Goal: Transaction & Acquisition: Purchase product/service

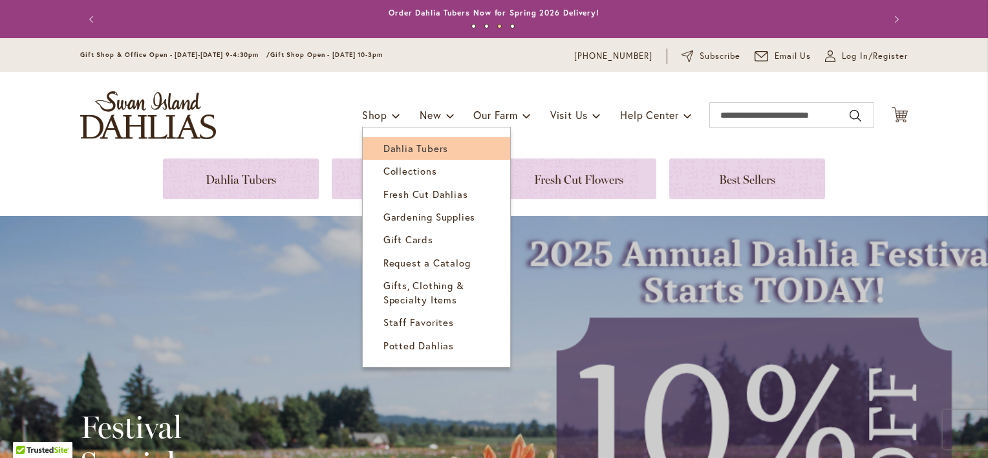
click at [383, 148] on span "Dahlia Tubers" at bounding box center [415, 148] width 65 height 13
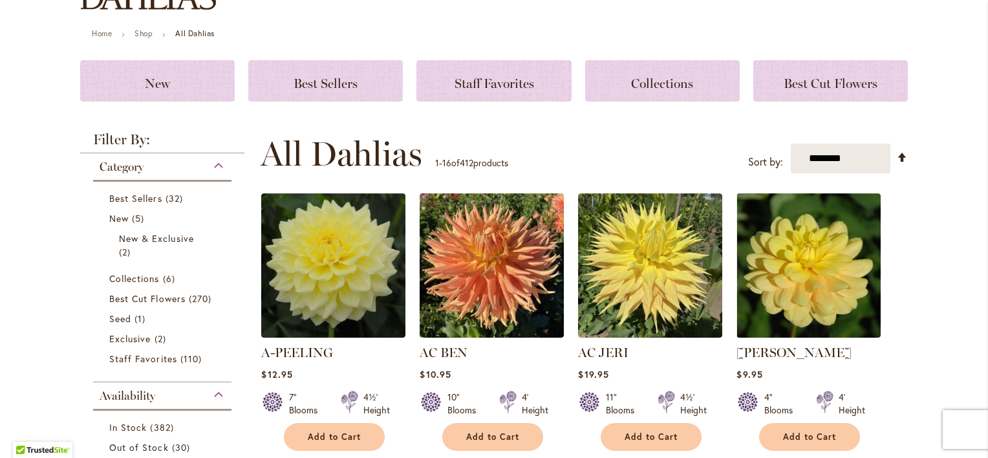
scroll to position [194, 0]
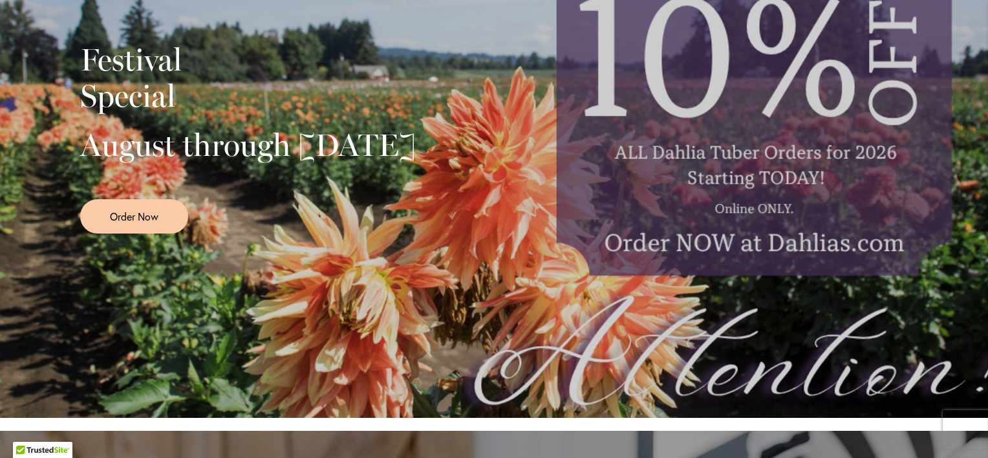
scroll to position [388, 0]
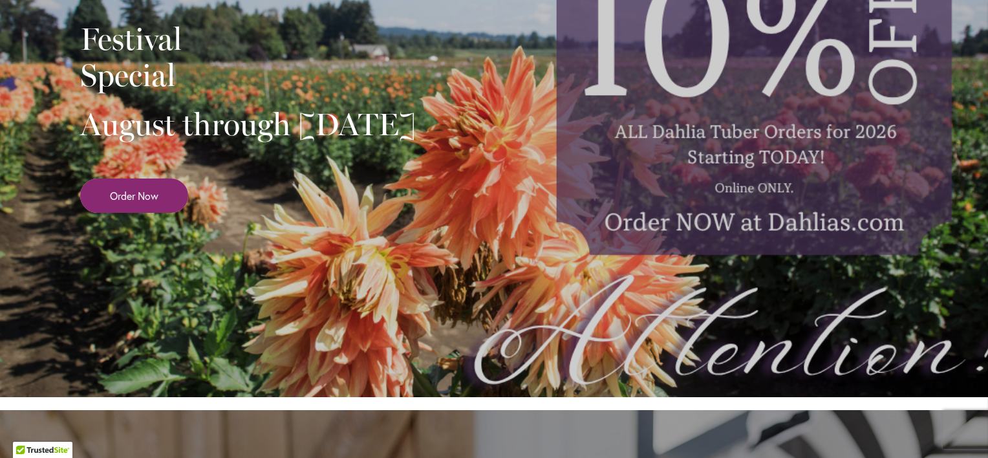
click at [164, 213] on link "Order Now" at bounding box center [134, 195] width 108 height 34
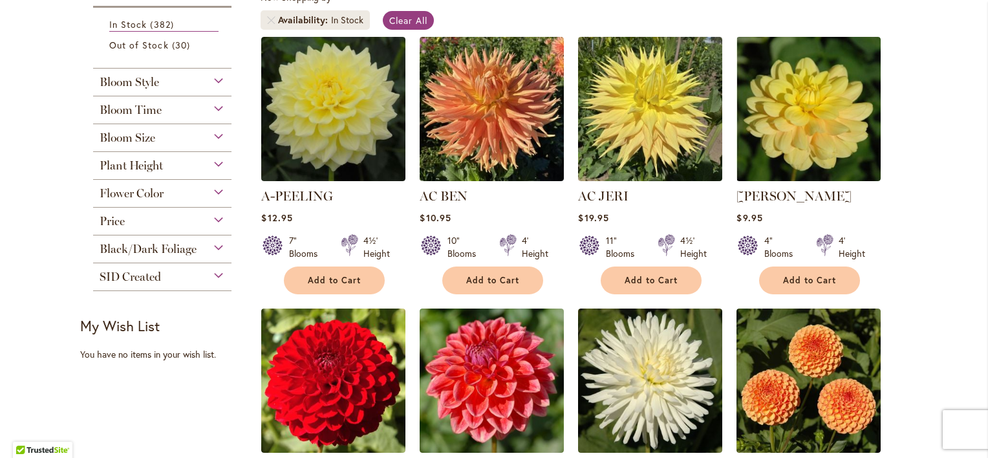
scroll to position [129, 0]
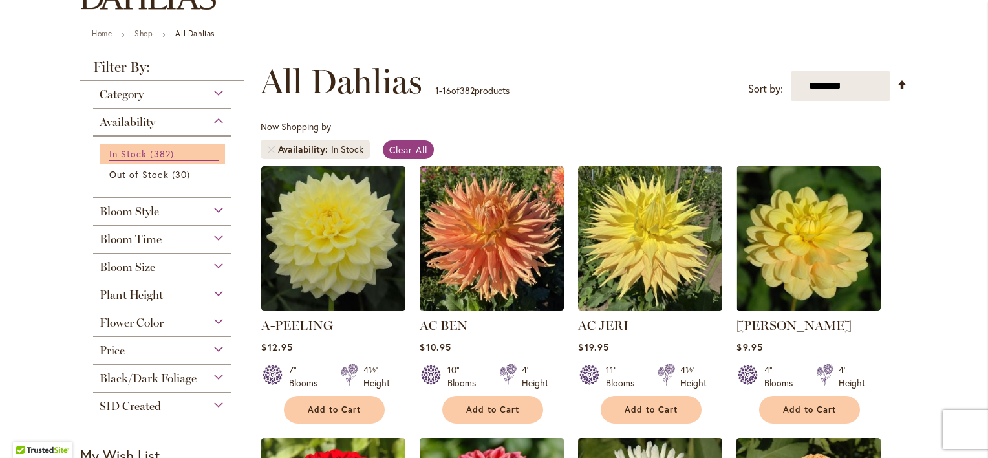
click at [118, 147] on link "In Stock 382 items" at bounding box center [163, 154] width 109 height 14
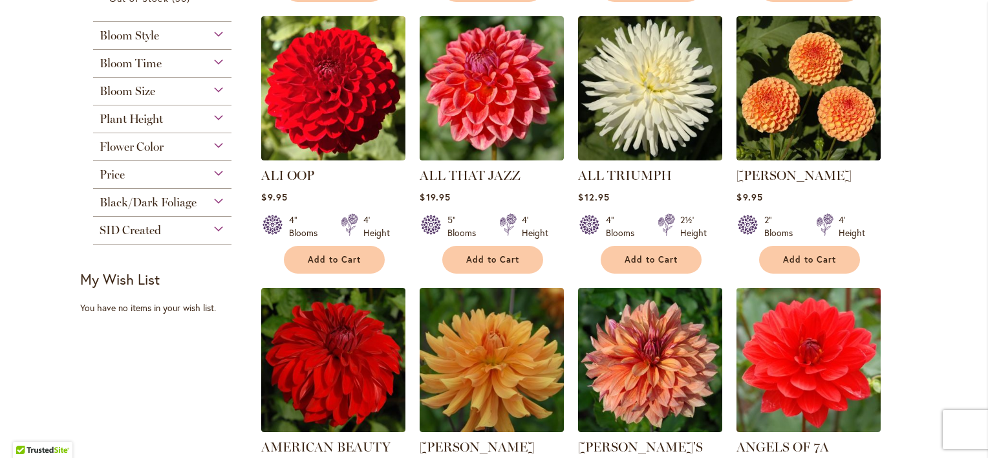
scroll to position [452, 0]
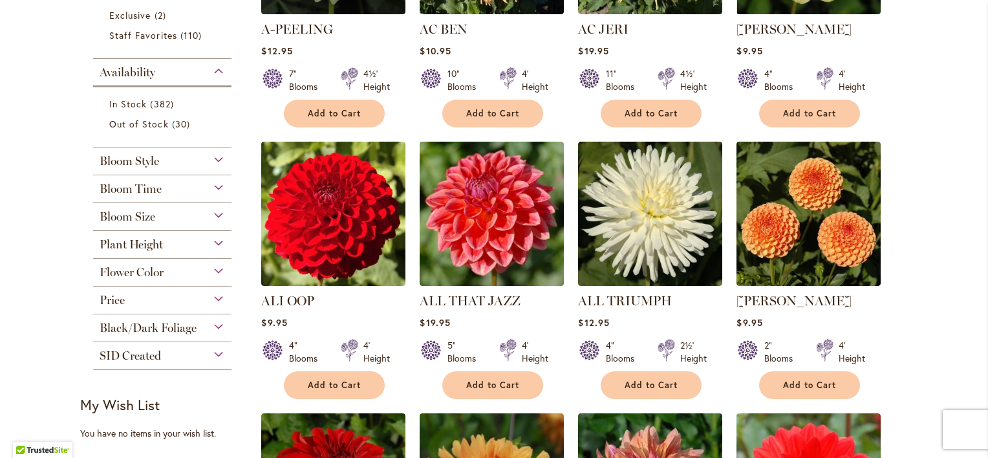
click at [216, 212] on div "Bloom Size" at bounding box center [162, 213] width 138 height 21
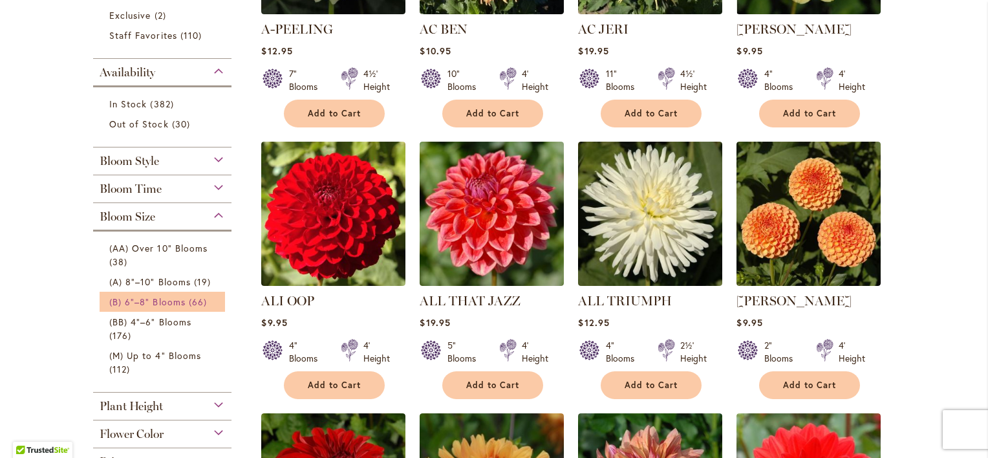
click at [156, 295] on span "(B) 6"–8" Blooms" at bounding box center [147, 301] width 76 height 12
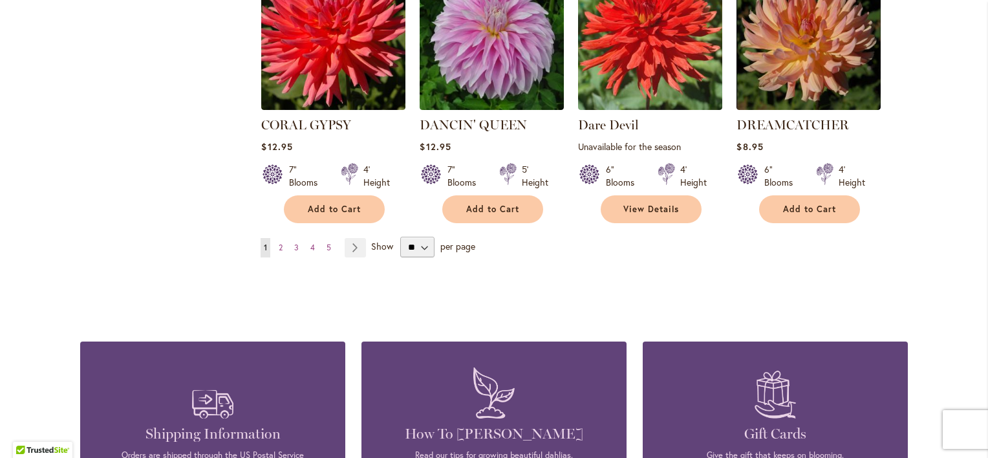
scroll to position [1163, 0]
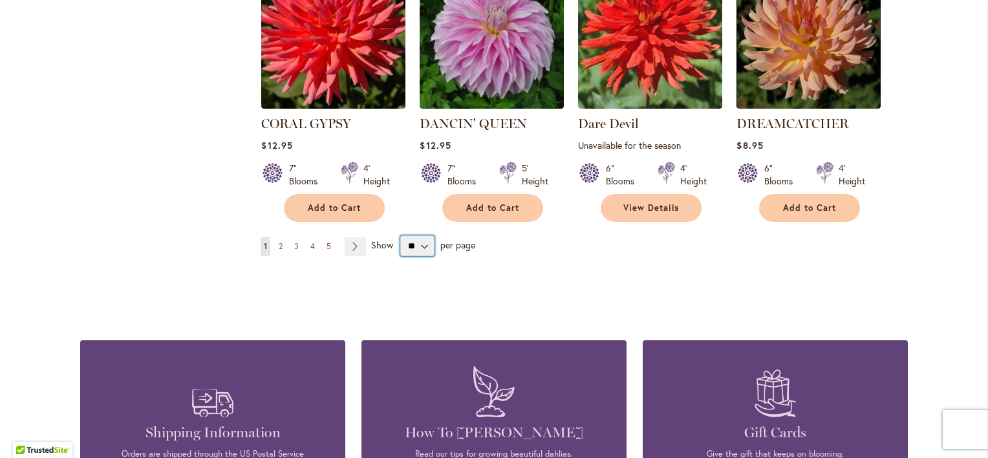
click at [411, 235] on select "** ** ** **" at bounding box center [417, 245] width 34 height 21
select select "**"
click at [400, 235] on select "** ** ** **" at bounding box center [417, 245] width 34 height 21
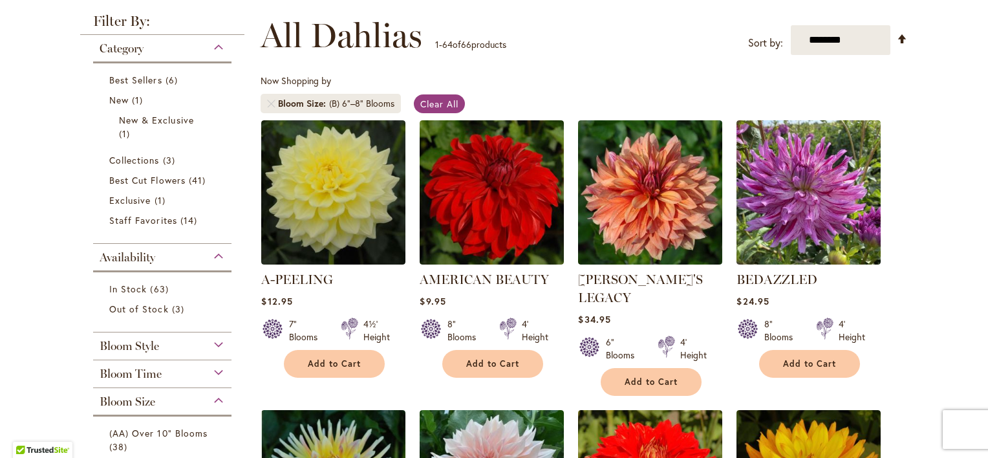
scroll to position [135, 0]
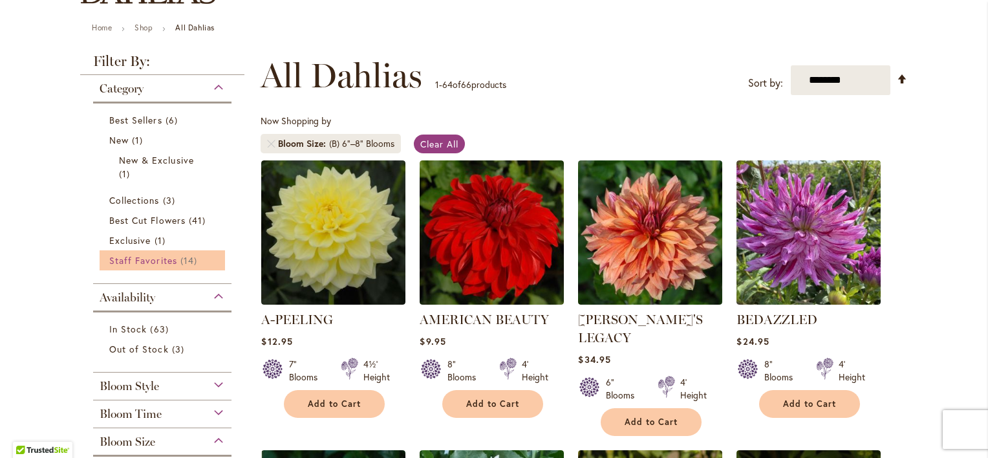
click at [150, 254] on span "Staff Favorites" at bounding box center [143, 260] width 68 height 12
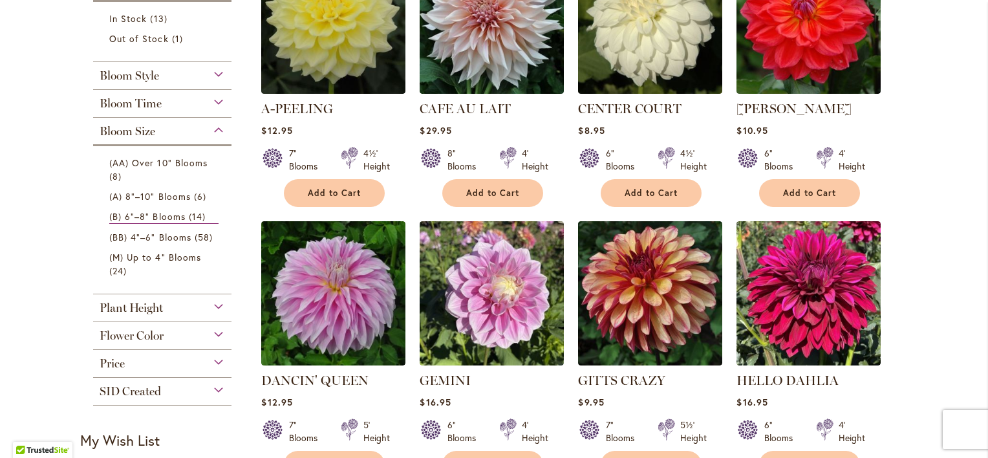
scroll to position [217, 0]
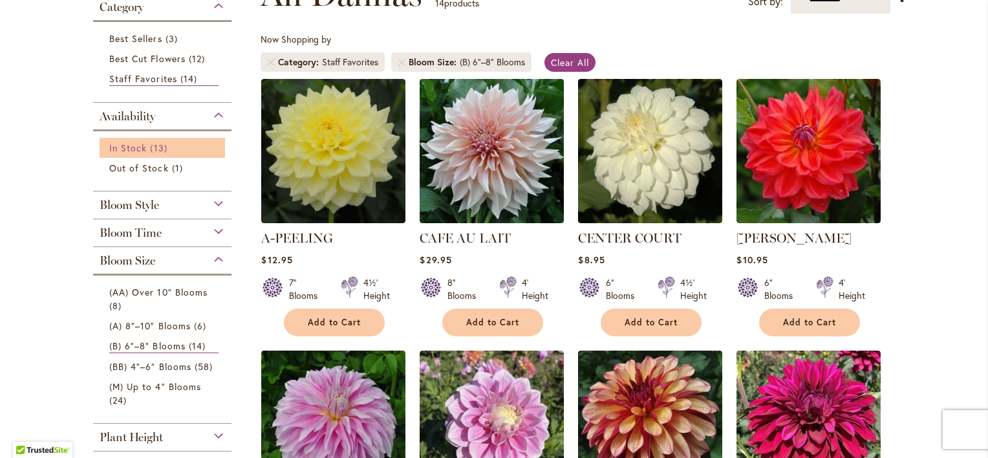
click at [116, 151] on span "In Stock" at bounding box center [127, 148] width 37 height 12
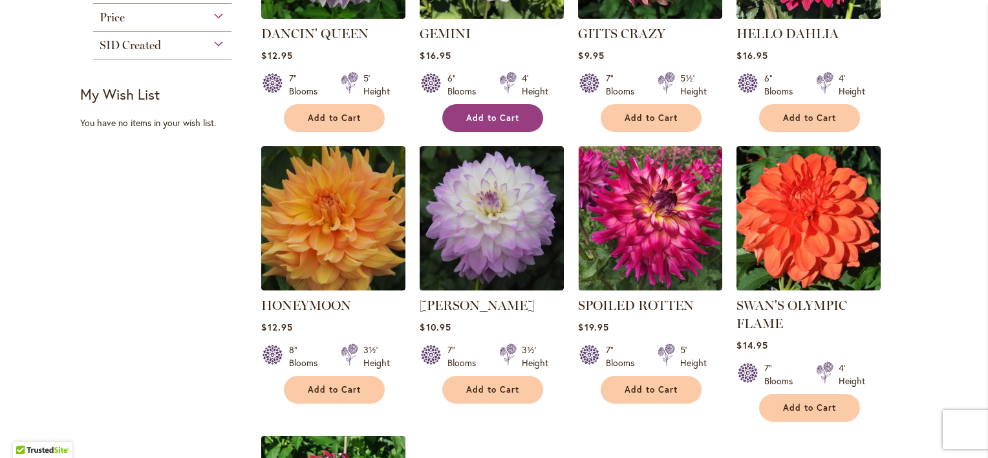
scroll to position [712, 0]
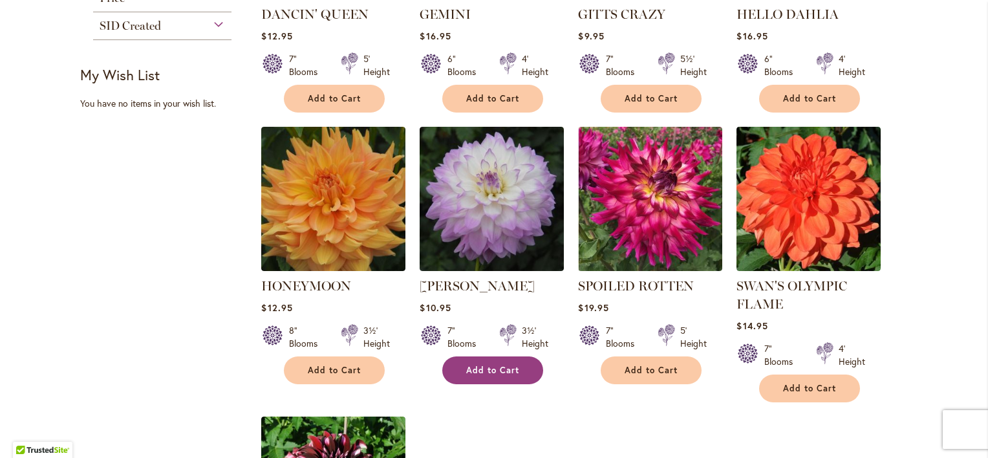
click at [502, 367] on span "Add to Cart" at bounding box center [492, 370] width 53 height 11
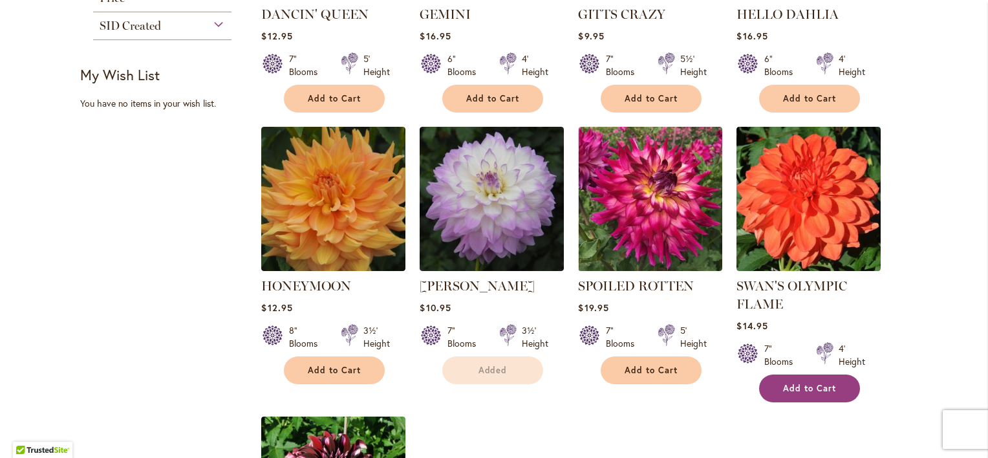
click at [767, 380] on button "Add to Cart" at bounding box center [809, 388] width 101 height 28
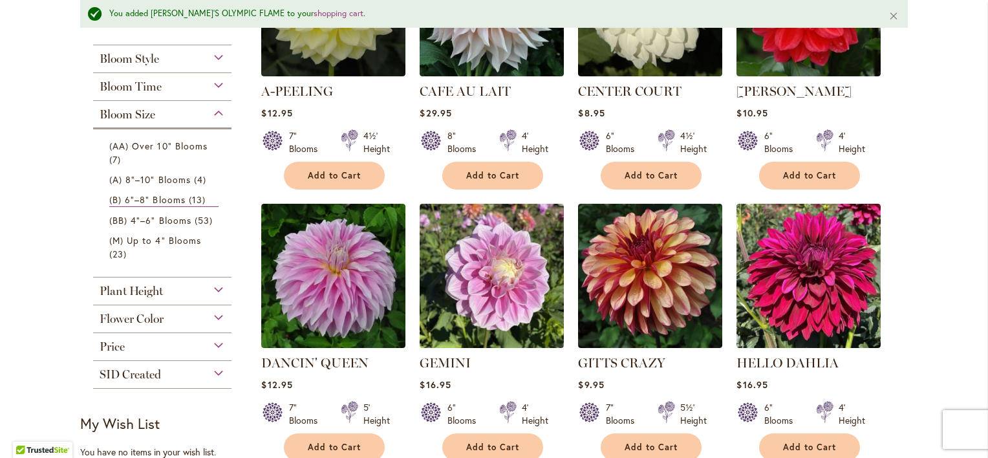
scroll to position [293, 0]
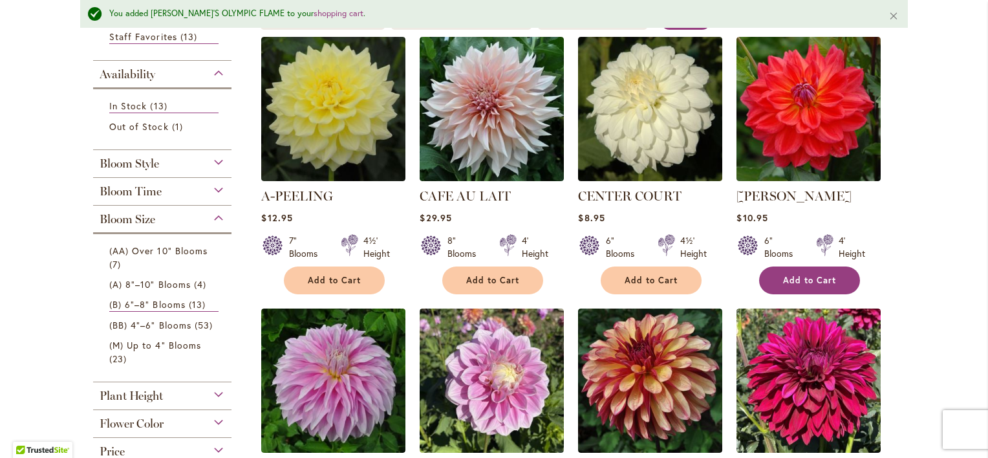
click at [783, 286] on button "Add to Cart" at bounding box center [809, 280] width 101 height 28
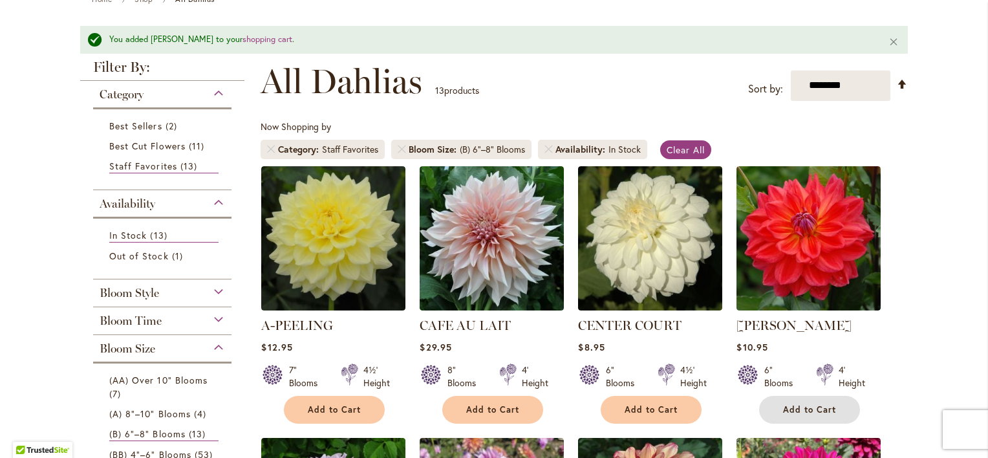
scroll to position [99, 0]
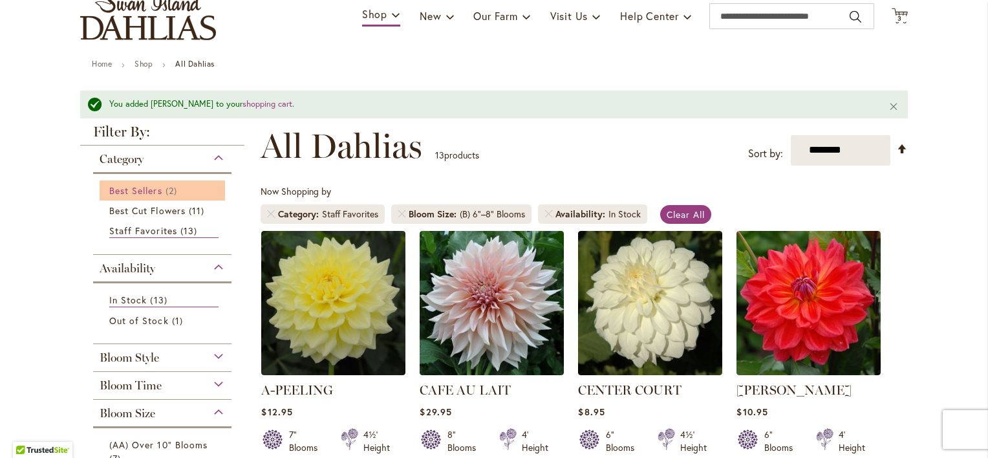
click at [143, 192] on span "Best Sellers" at bounding box center [135, 190] width 53 height 12
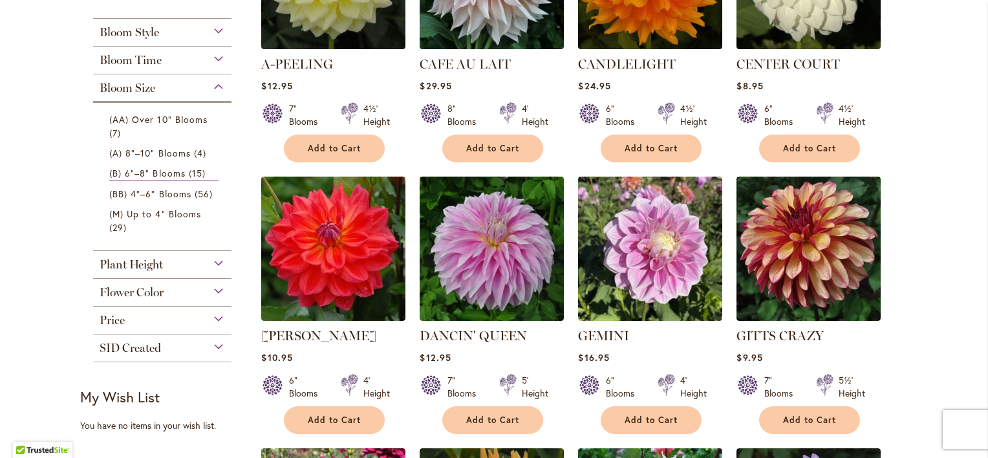
scroll to position [329, 0]
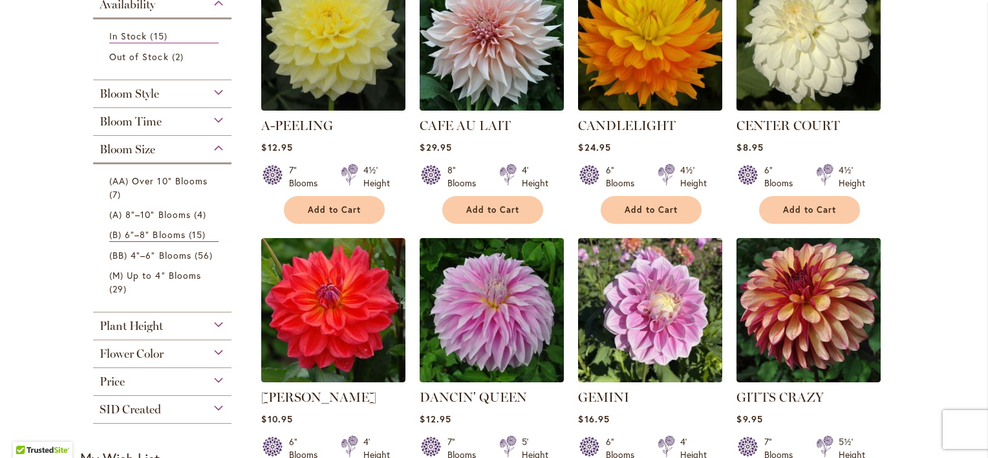
click at [113, 376] on span "Price" at bounding box center [112, 381] width 25 height 14
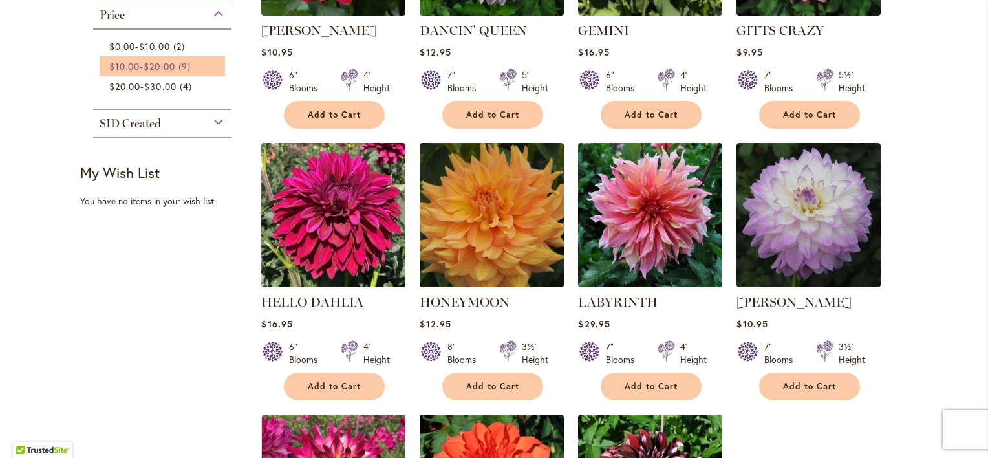
click at [178, 65] on link "$10.00 - $20.00 9 items" at bounding box center [163, 66] width 109 height 14
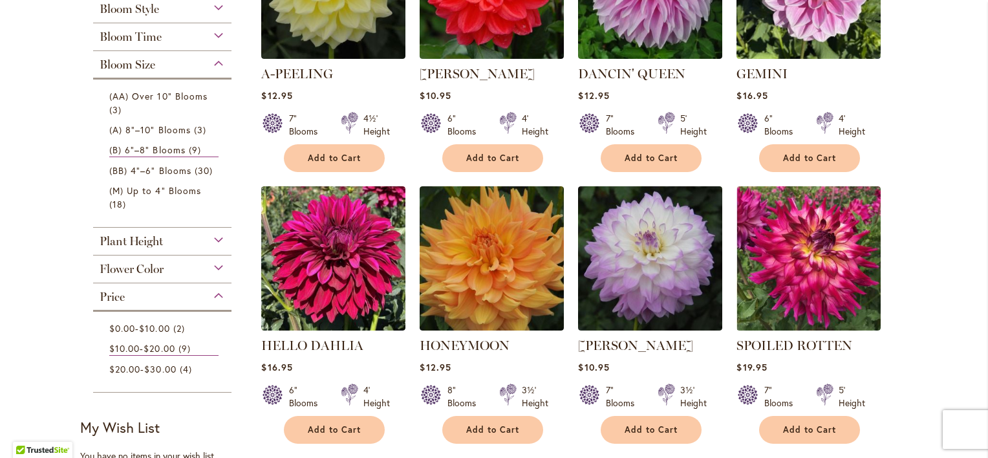
scroll to position [458, 0]
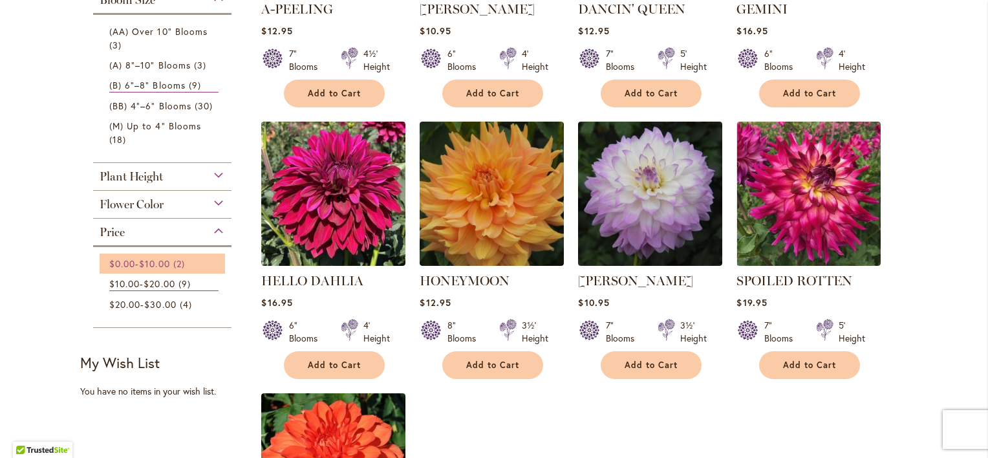
click at [165, 264] on span "$10.00" at bounding box center [154, 263] width 30 height 12
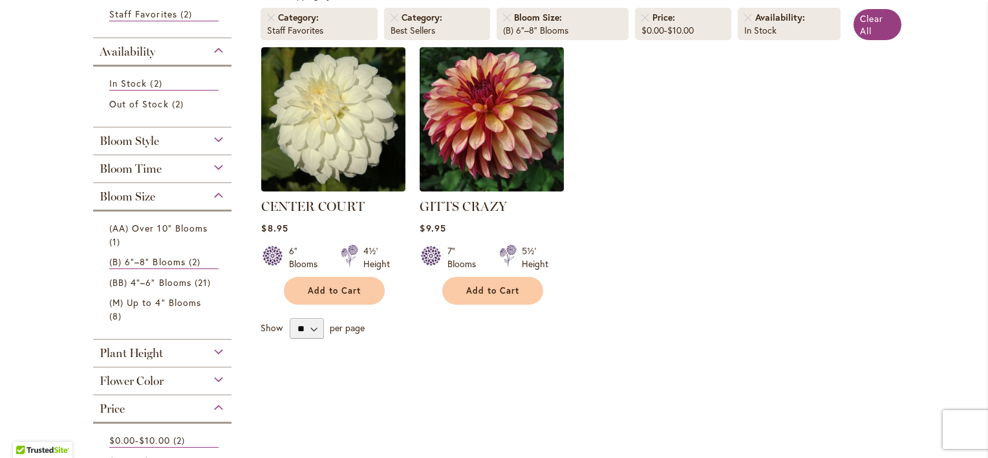
scroll to position [196, 0]
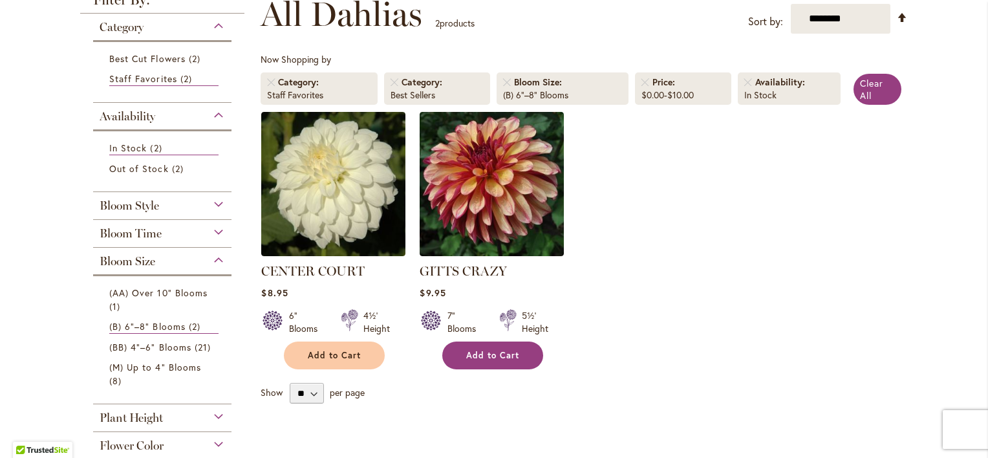
click at [456, 355] on button "Add to Cart" at bounding box center [492, 355] width 101 height 28
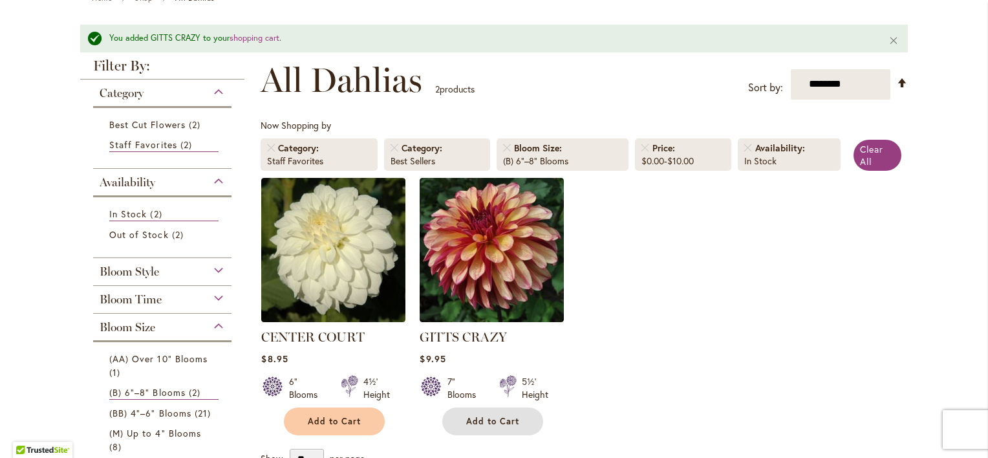
scroll to position [165, 0]
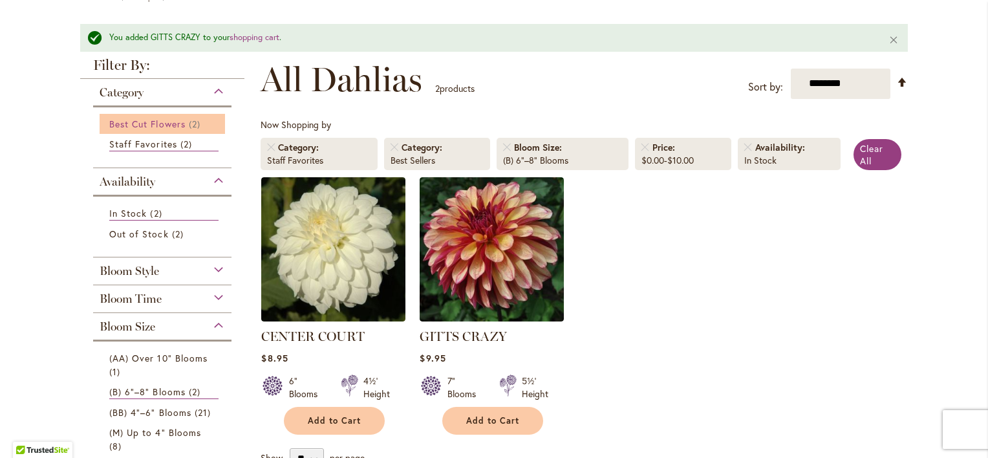
click at [154, 129] on link "Best Cut Flowers 2 items" at bounding box center [163, 124] width 109 height 14
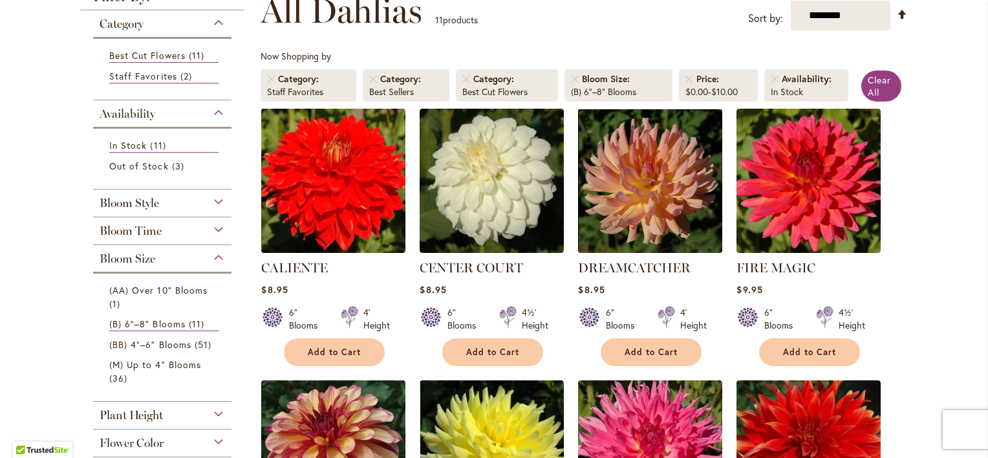
scroll to position [264, 0]
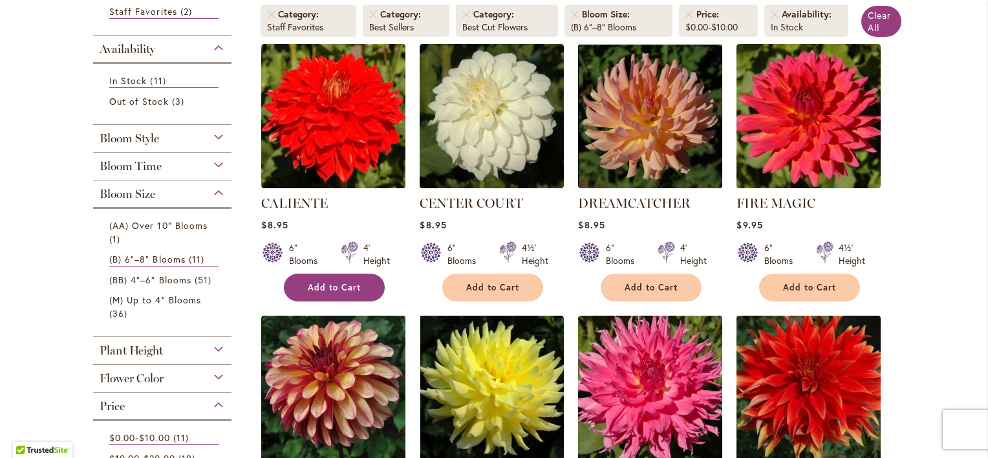
click at [336, 291] on button "Add to Cart" at bounding box center [334, 287] width 101 height 28
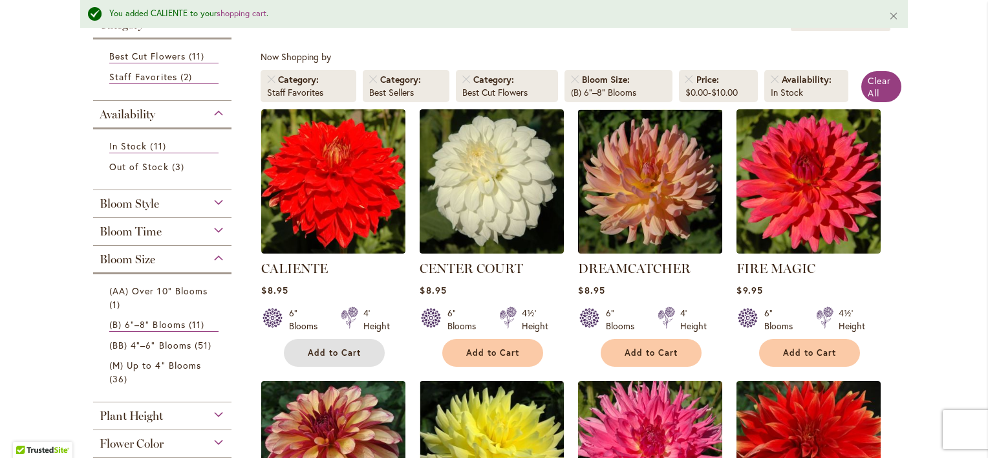
scroll to position [169, 0]
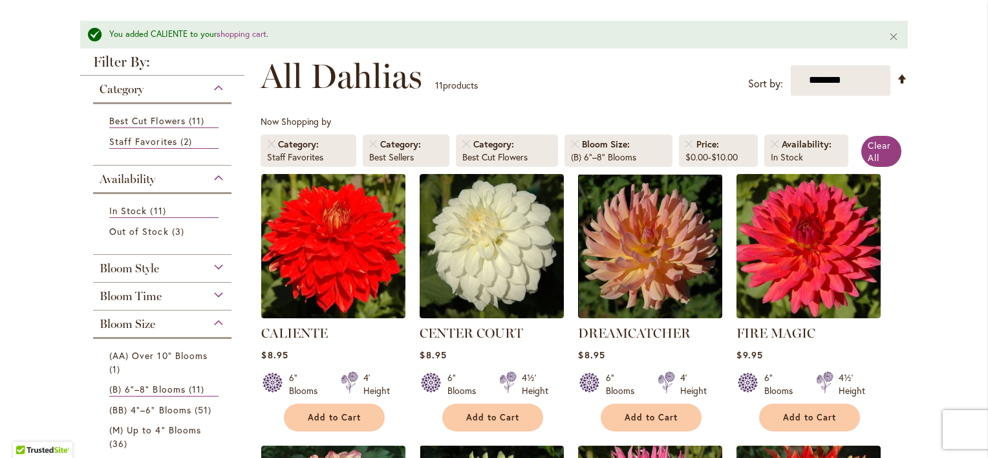
click at [143, 291] on span "Bloom Time" at bounding box center [131, 296] width 62 height 14
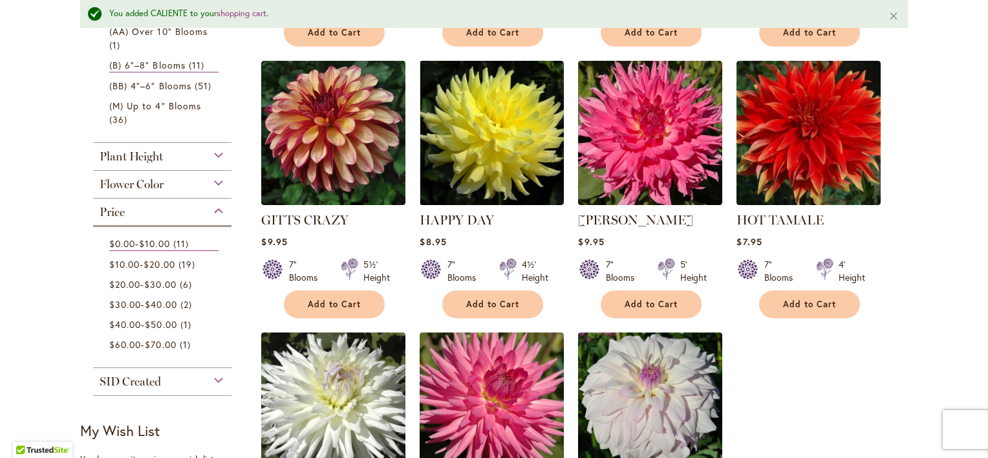
scroll to position [557, 0]
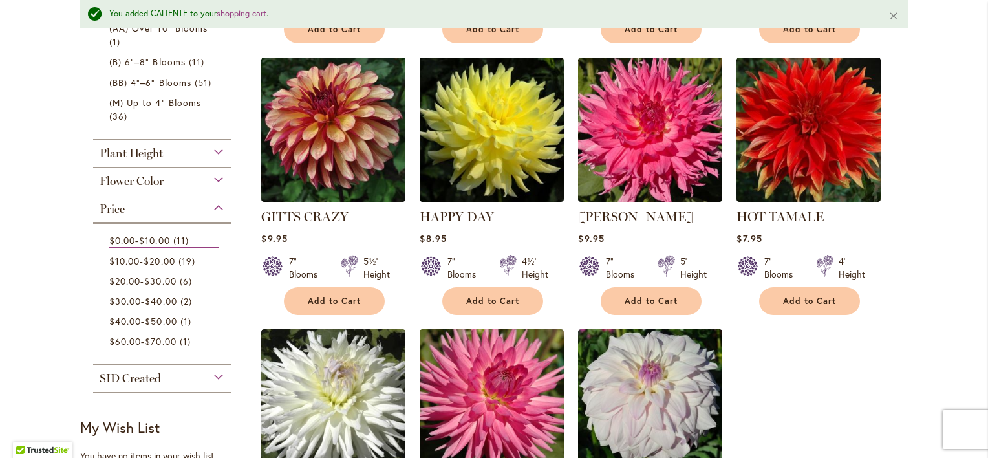
click at [212, 182] on div "Flower Color" at bounding box center [162, 177] width 138 height 21
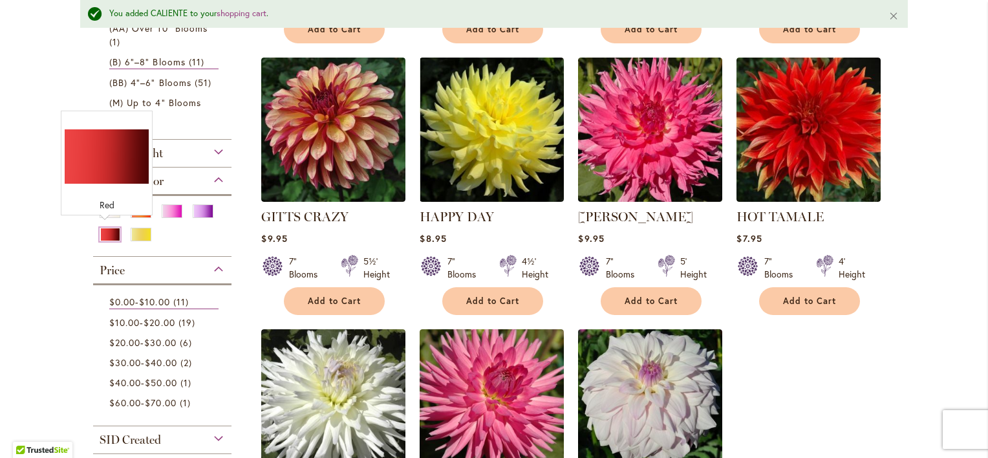
click at [100, 233] on div "Red" at bounding box center [110, 235] width 21 height 14
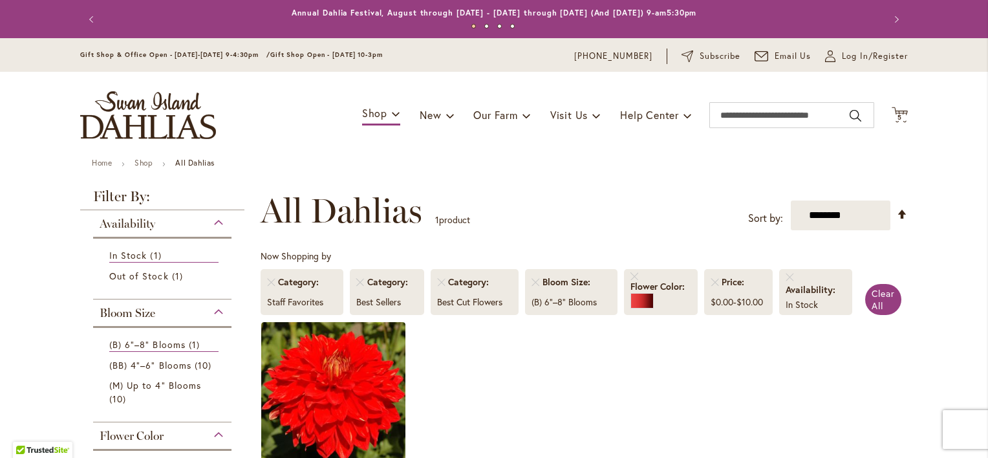
scroll to position [200, 0]
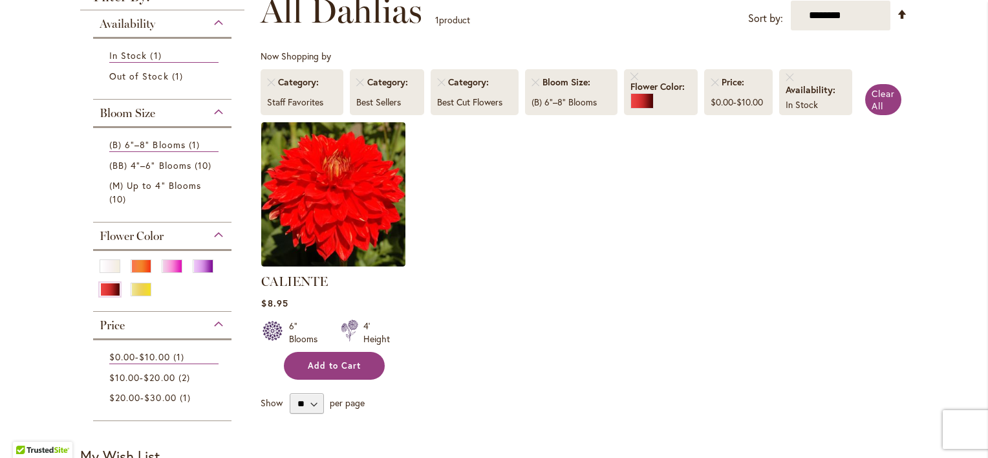
click at [315, 365] on span "Add to Cart" at bounding box center [334, 365] width 53 height 11
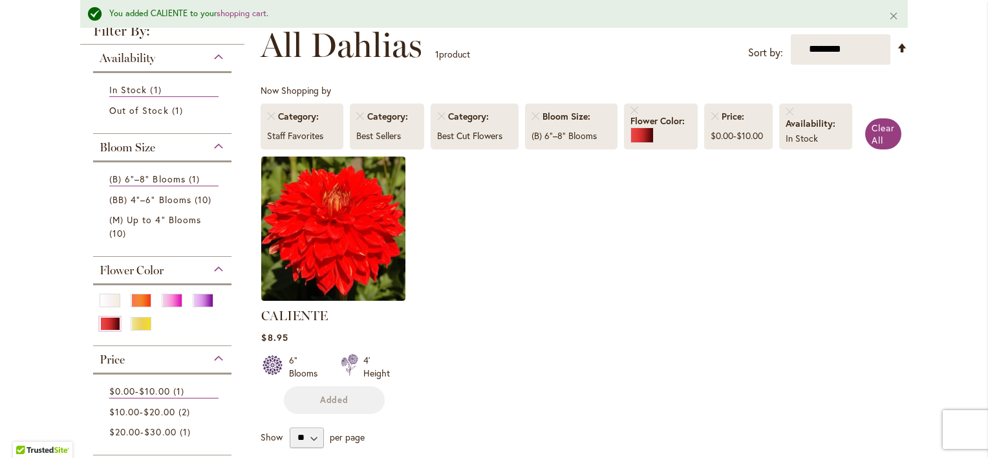
scroll to position [233, 0]
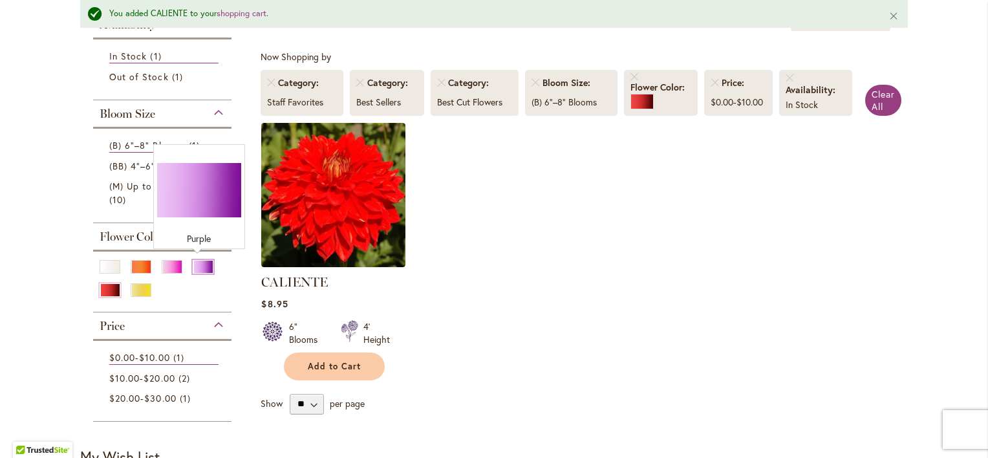
click at [193, 261] on div "Purple" at bounding box center [203, 267] width 21 height 14
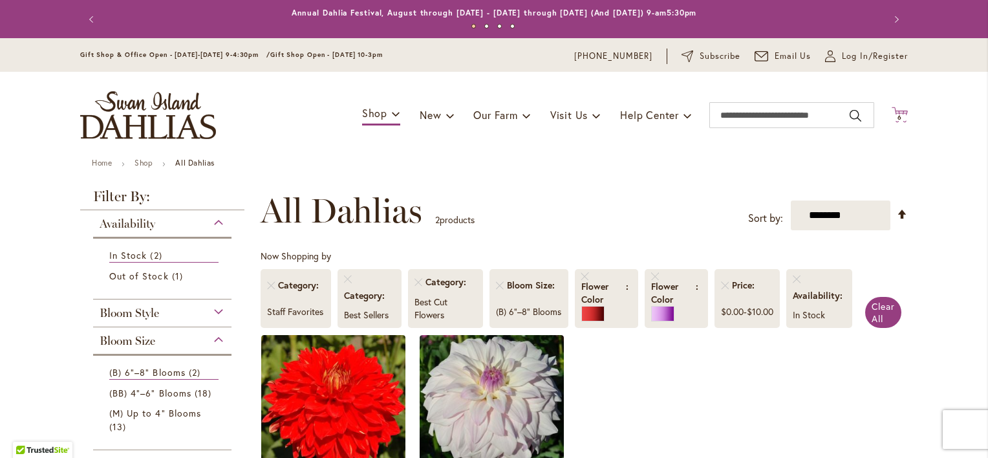
click at [897, 116] on span "6 6 items" at bounding box center [899, 117] width 13 height 6
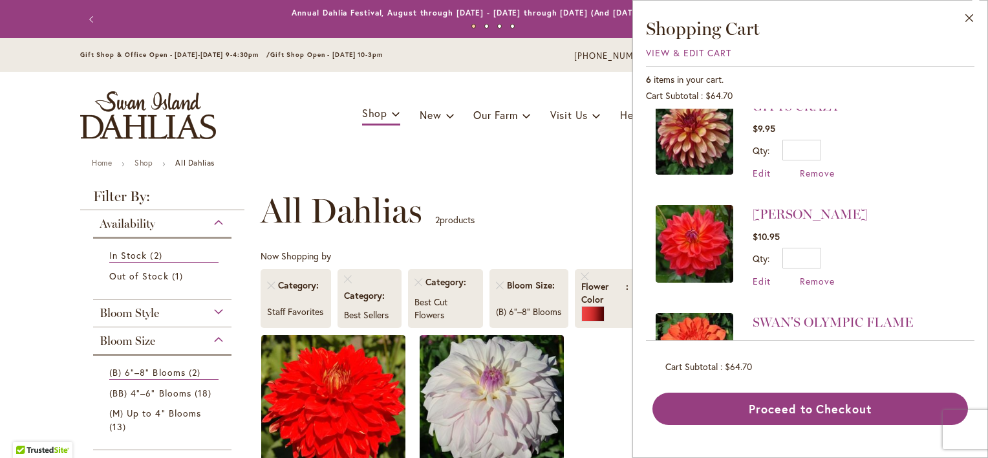
scroll to position [65, 0]
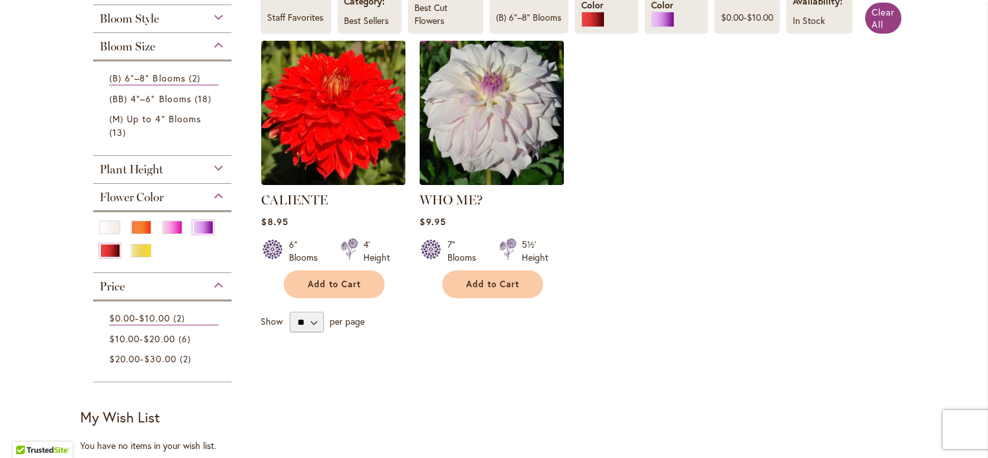
scroll to position [323, 0]
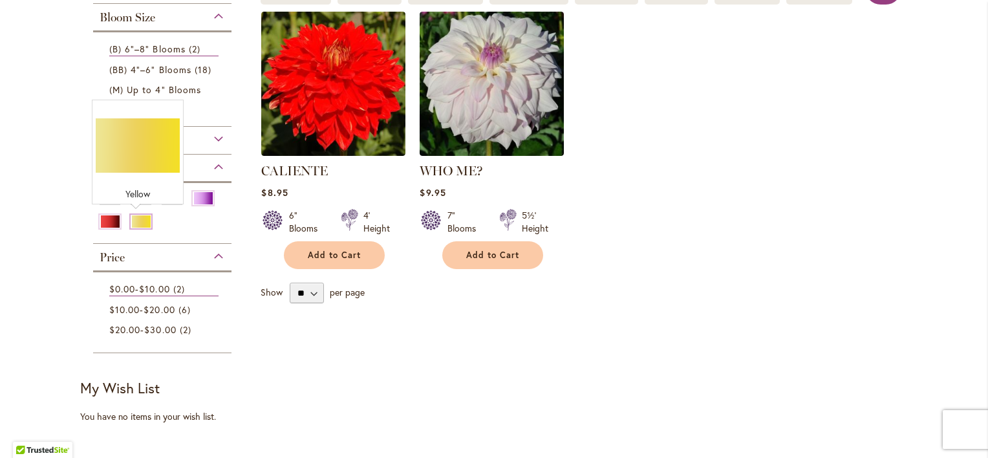
click at [140, 218] on div "Yellow" at bounding box center [141, 222] width 21 height 14
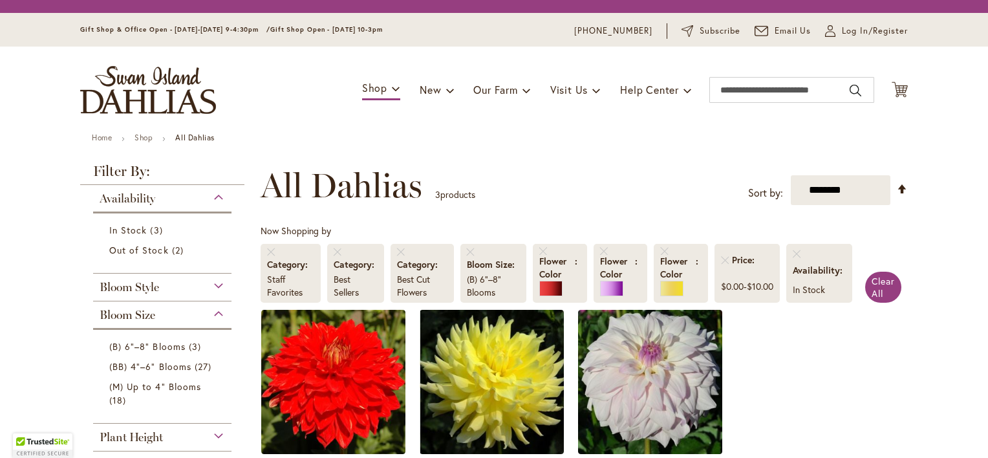
scroll to position [200, 0]
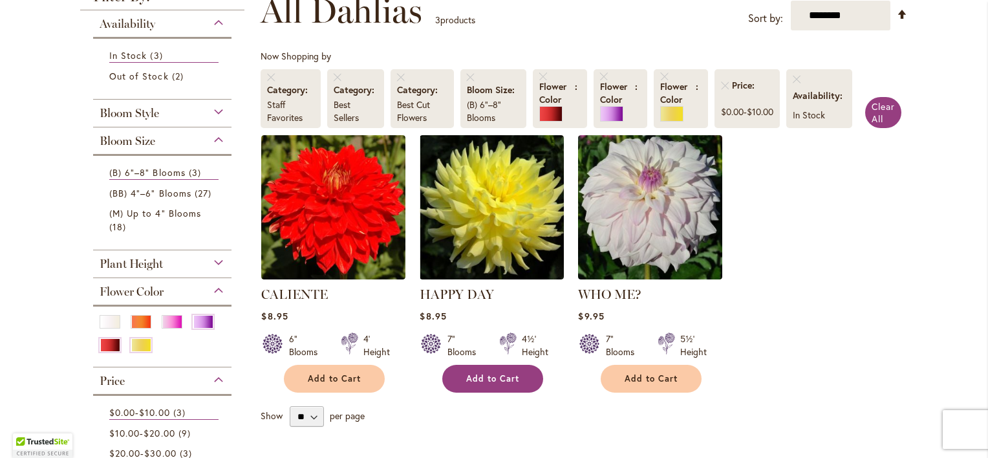
click at [466, 378] on span "Add to Cart" at bounding box center [492, 378] width 53 height 11
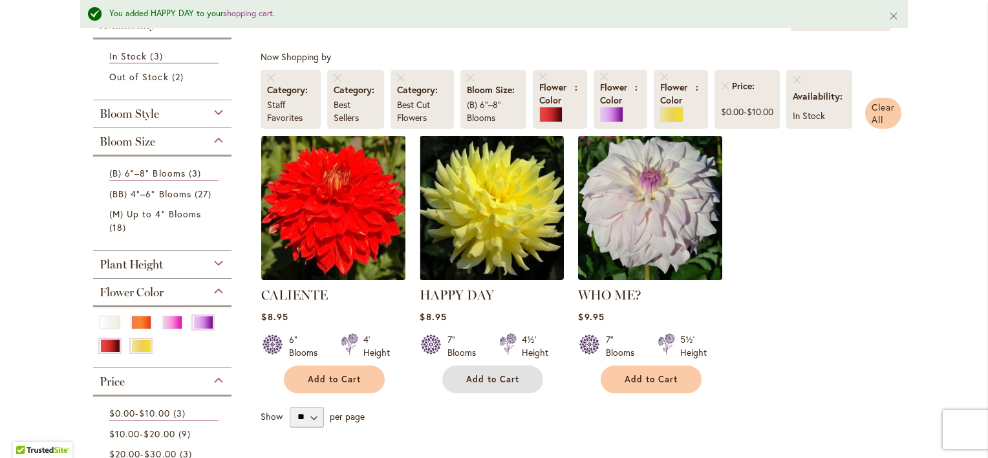
scroll to position [0, 0]
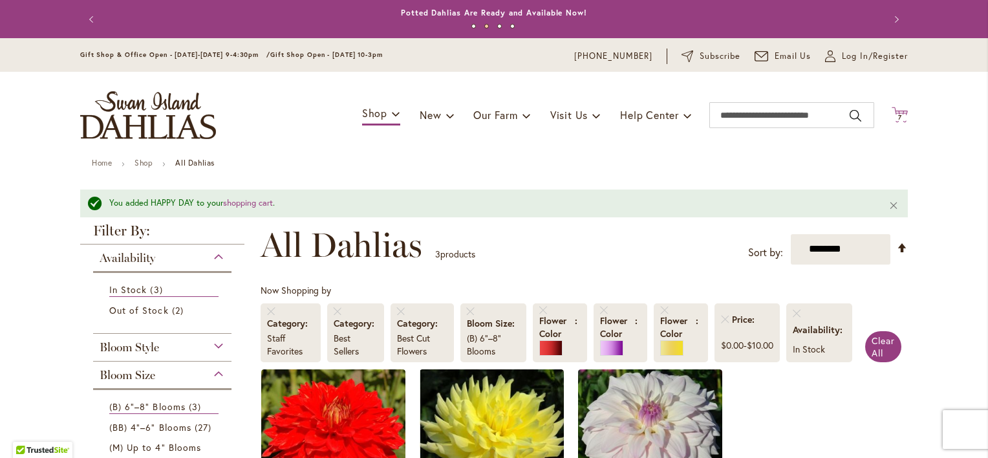
click at [896, 109] on icon "Cart .cls-1 { fill: #231f20; }" at bounding box center [899, 115] width 16 height 16
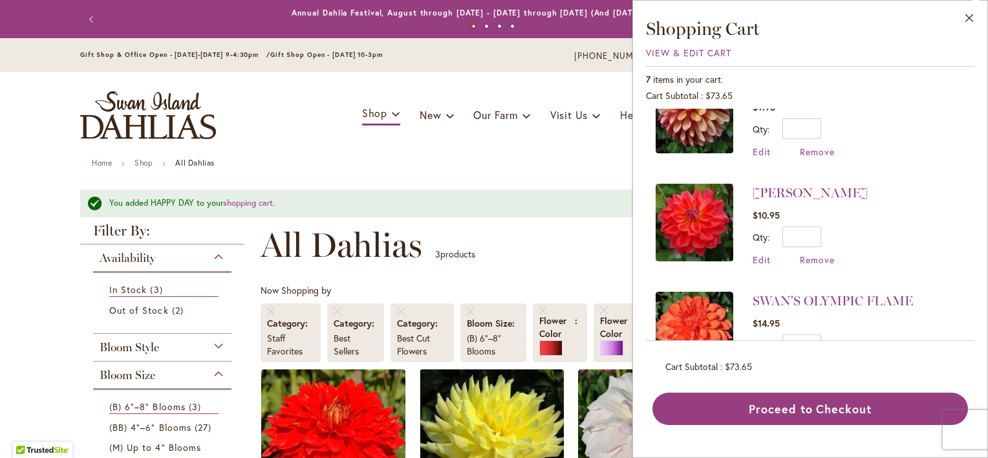
scroll to position [194, 0]
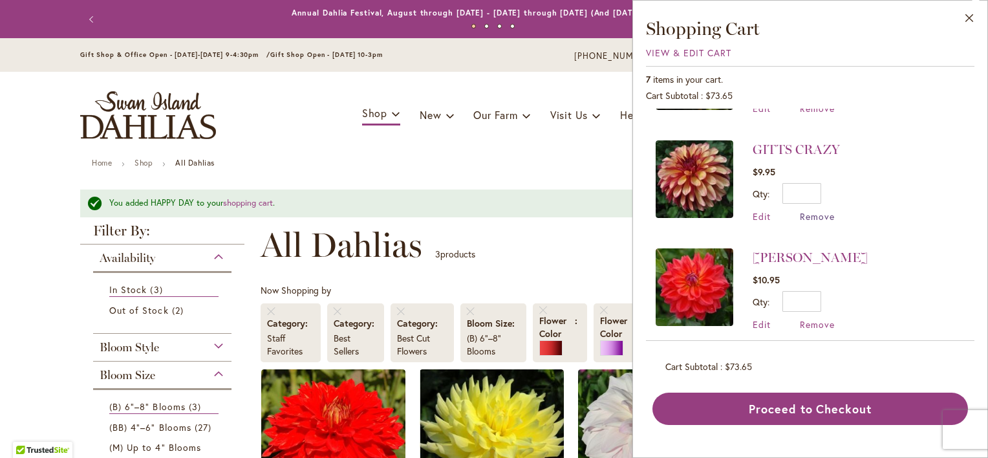
click at [823, 214] on span "Remove" at bounding box center [817, 216] width 35 height 12
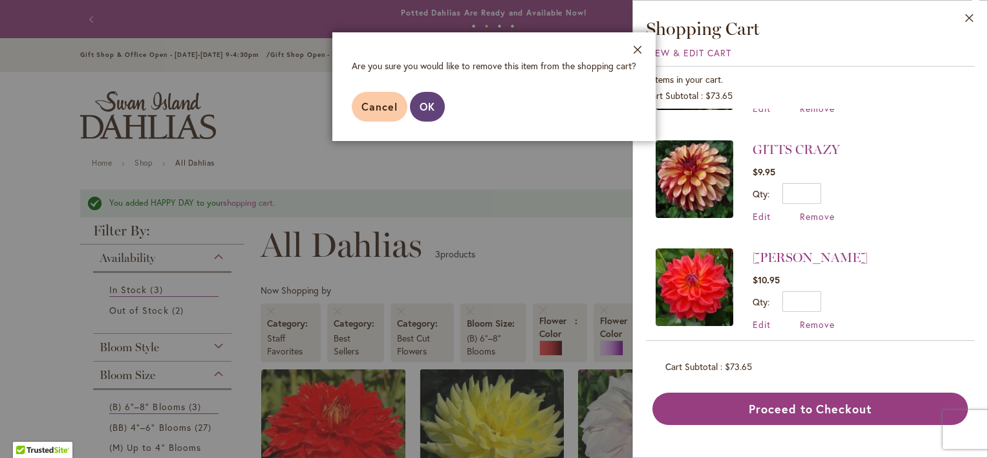
click at [432, 112] on span "OK" at bounding box center [427, 107] width 16 height 14
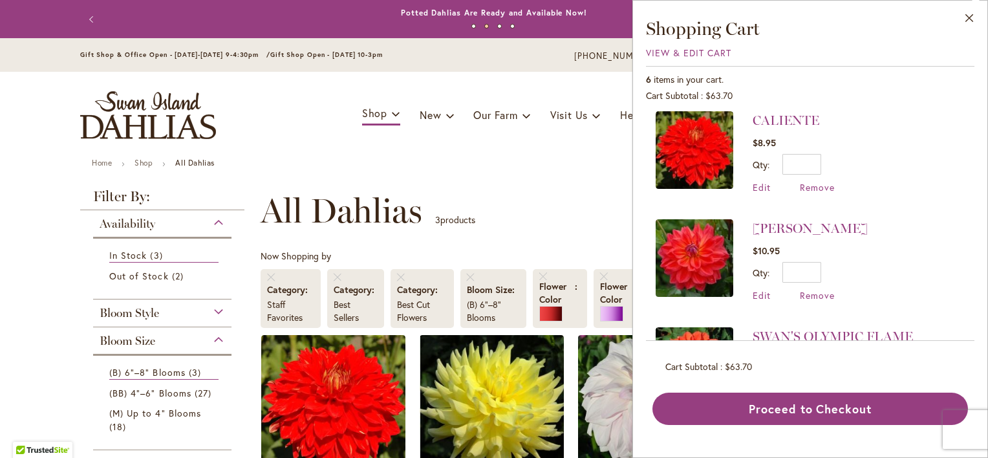
scroll to position [129, 0]
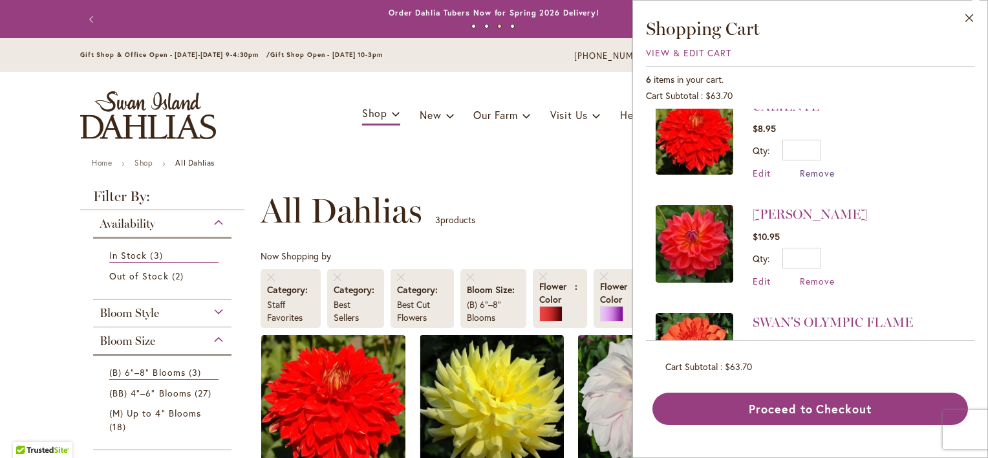
click at [822, 171] on span "Remove" at bounding box center [817, 173] width 35 height 12
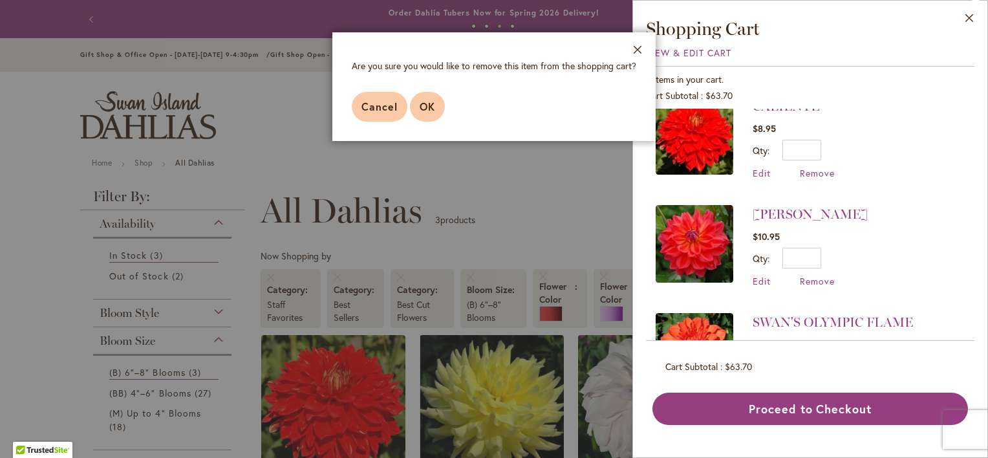
click at [435, 101] on button "OK" at bounding box center [427, 107] width 35 height 30
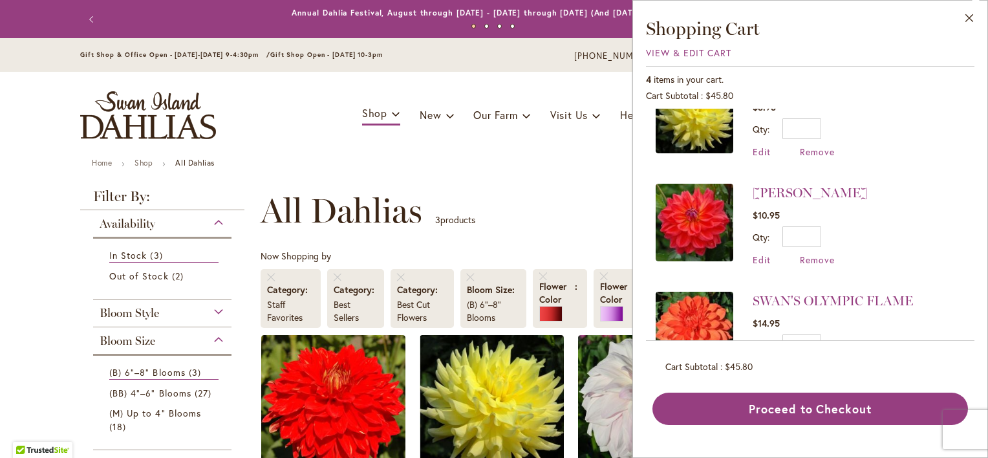
scroll to position [65, 0]
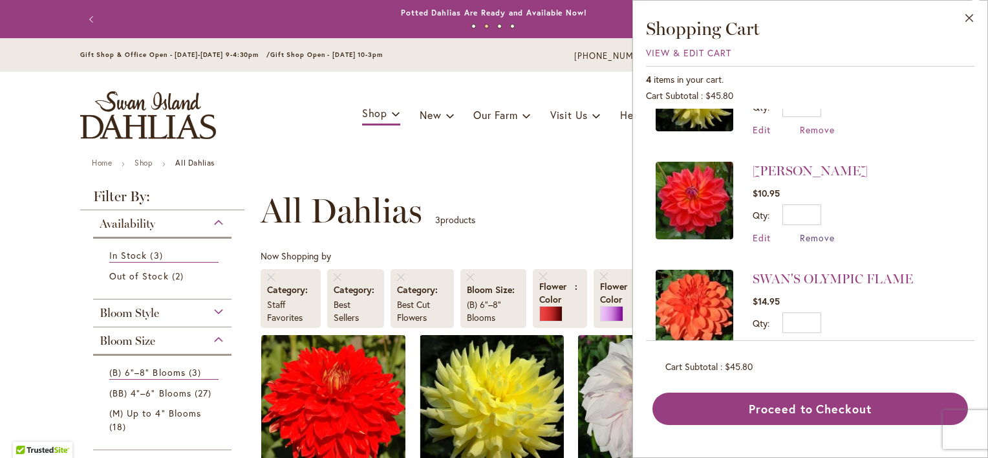
click at [822, 237] on span "Remove" at bounding box center [817, 237] width 35 height 12
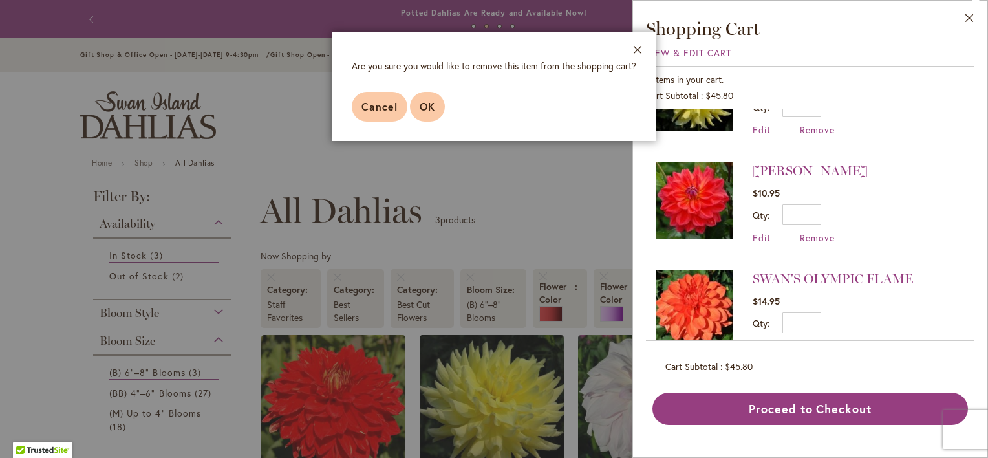
click at [427, 119] on button "OK" at bounding box center [427, 107] width 35 height 30
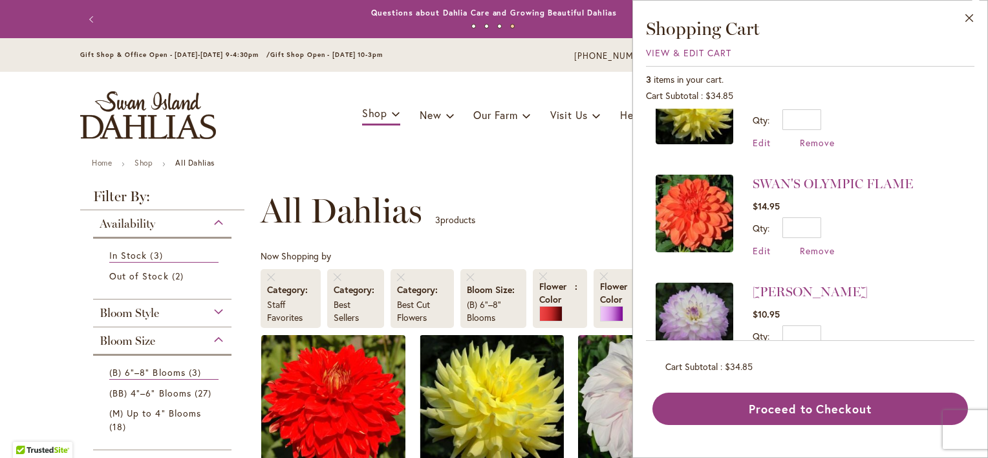
scroll to position [30, 0]
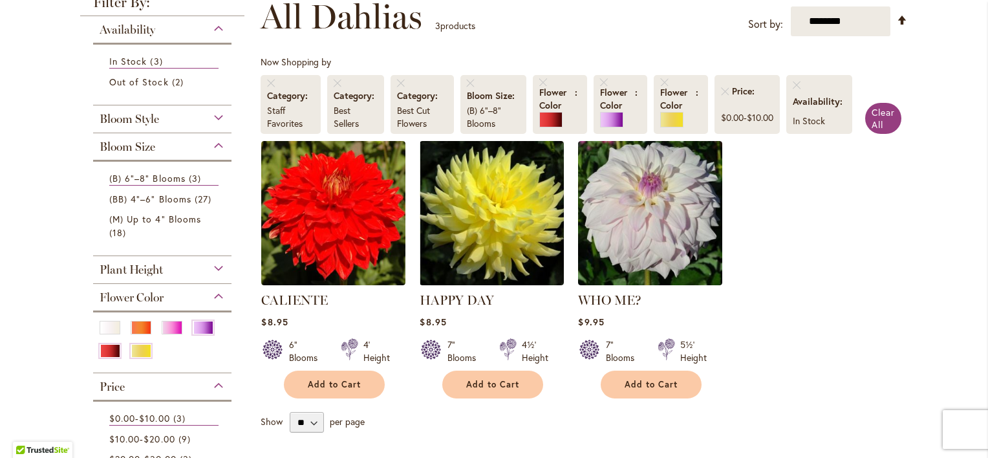
scroll to position [0, 0]
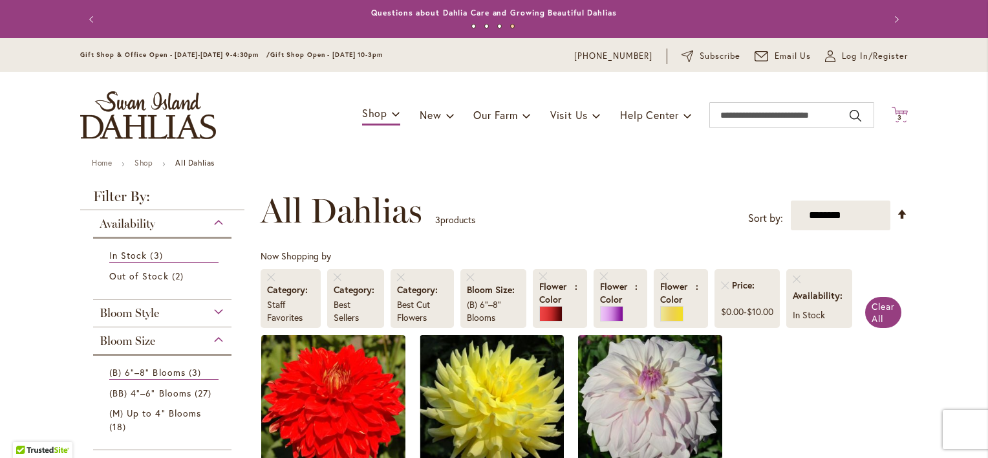
click at [897, 117] on span "3" at bounding box center [899, 117] width 5 height 8
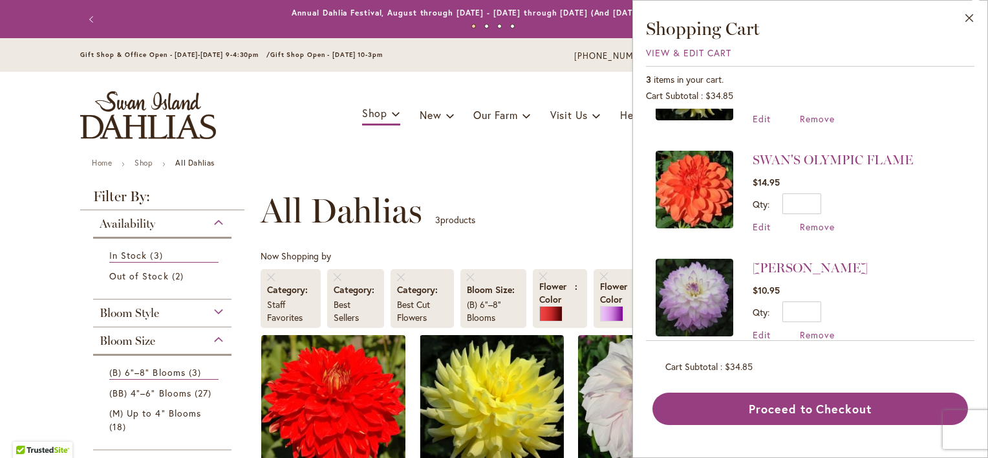
scroll to position [94, 0]
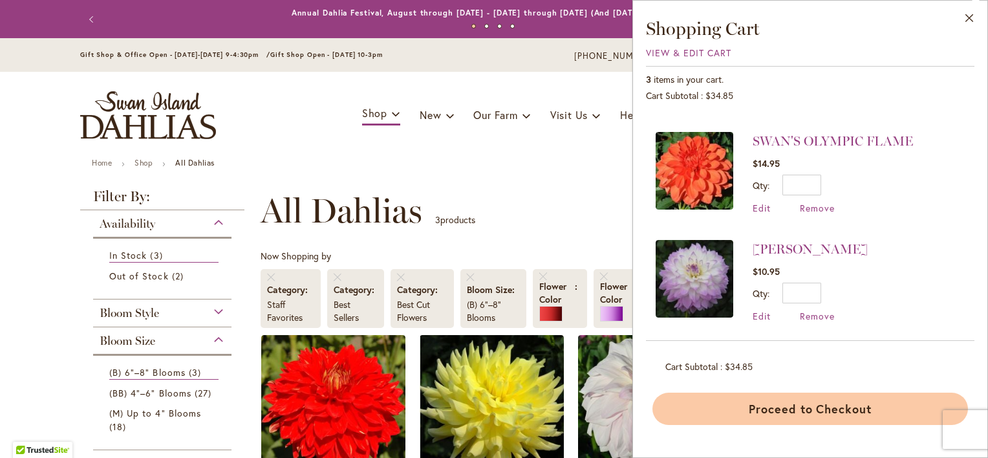
click at [833, 415] on button "Proceed to Checkout" at bounding box center [809, 408] width 315 height 32
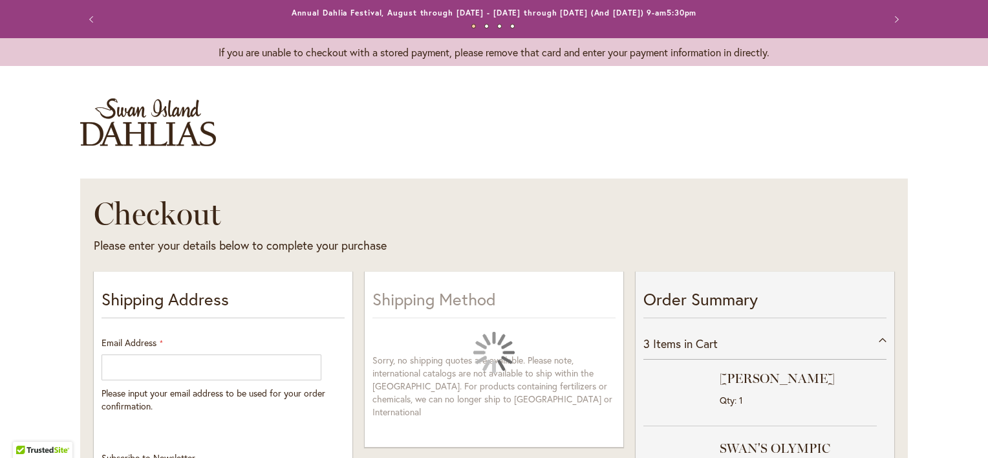
select select "**"
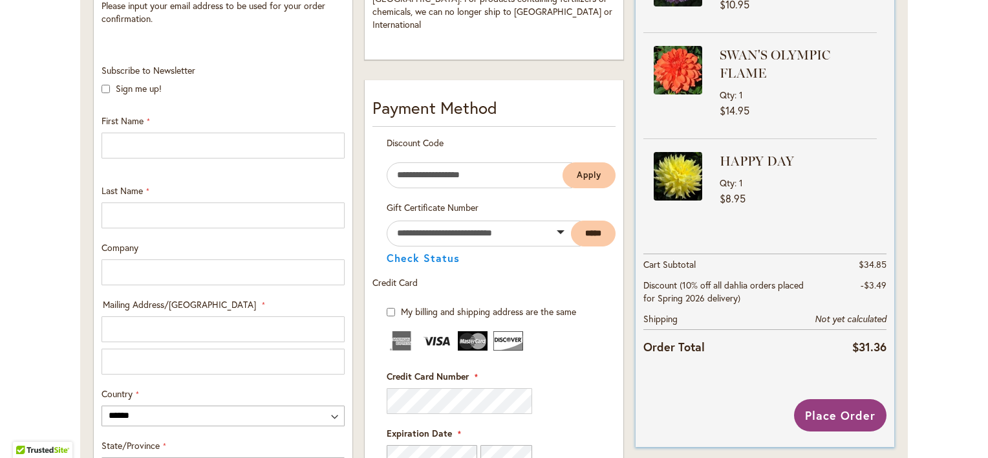
scroll to position [388, 0]
click at [34, 158] on div "Toggle Nav Checkout Please enter your details below to complete your purchase S…" at bounding box center [494, 293] width 988 height 1205
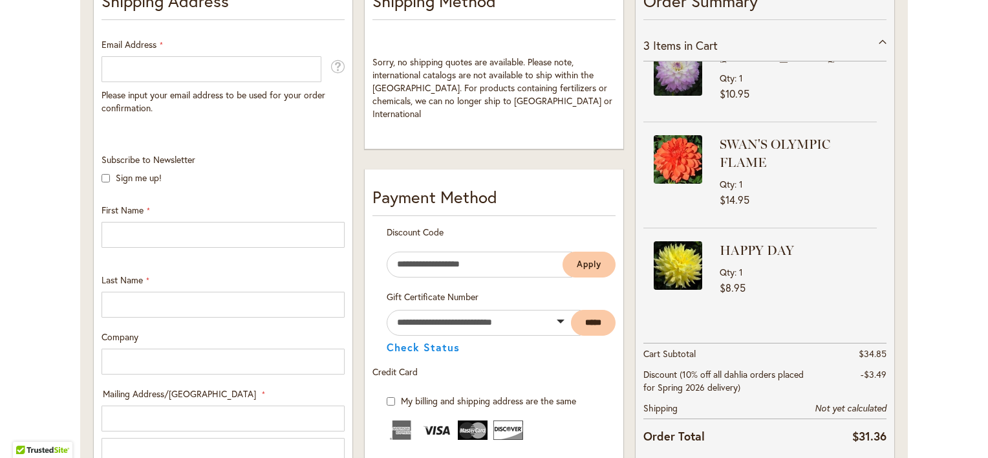
scroll to position [323, 0]
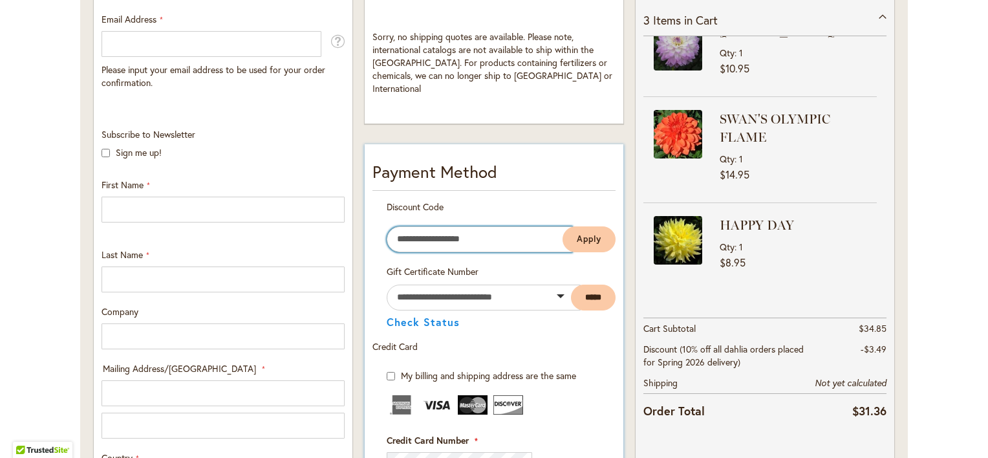
click at [427, 227] on input "Enter discount code" at bounding box center [480, 239] width 186 height 26
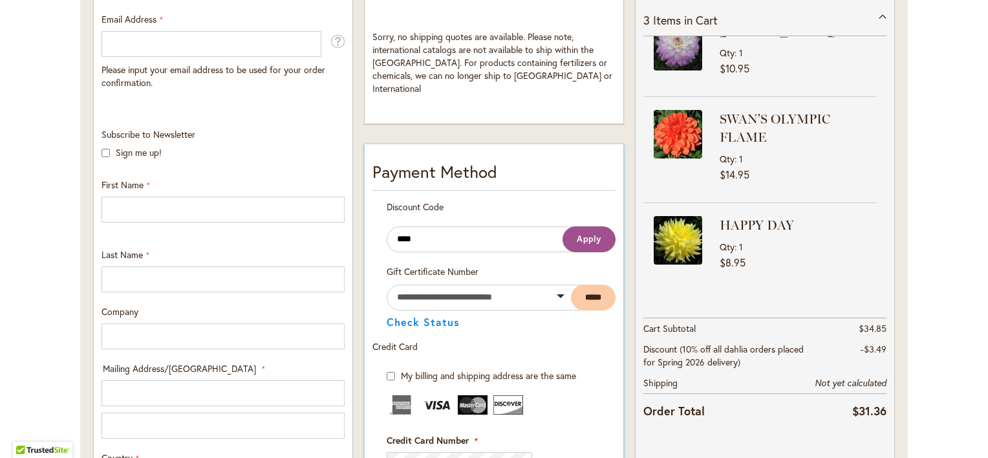
click at [578, 233] on span "Apply" at bounding box center [589, 238] width 25 height 11
drag, startPoint x: 469, startPoint y: 218, endPoint x: 304, endPoint y: 231, distance: 165.3
click at [304, 231] on div "Shipping Address Email Address Please input your email address to be used for y…" at bounding box center [494, 410] width 812 height 933
paste input "********"
click at [577, 233] on span "Apply" at bounding box center [589, 238] width 25 height 11
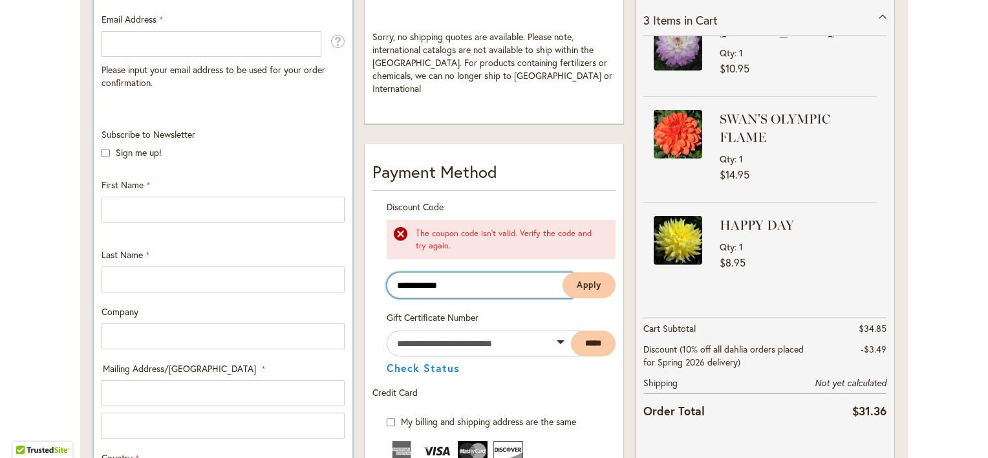
drag, startPoint x: 509, startPoint y: 269, endPoint x: 225, endPoint y: 301, distance: 286.2
click at [225, 301] on div "Shipping Address Email Address Please input your email address to be used for y…" at bounding box center [494, 433] width 812 height 979
paste input "text"
click at [578, 279] on span "Apply" at bounding box center [589, 284] width 25 height 11
click at [487, 272] on input "******" at bounding box center [480, 285] width 186 height 26
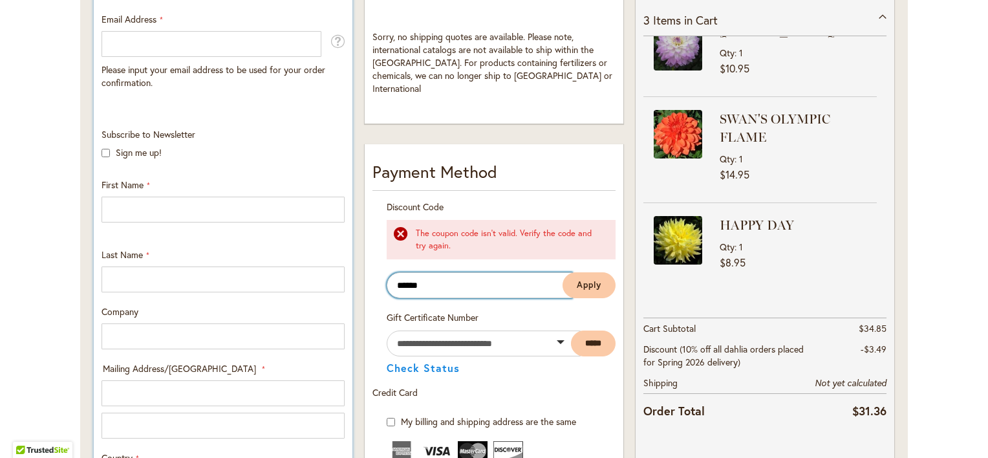
drag, startPoint x: 494, startPoint y: 266, endPoint x: 241, endPoint y: 308, distance: 256.1
click at [242, 309] on div "Shipping Address Email Address Please input your email address to be used for y…" at bounding box center [494, 433] width 812 height 979
type input "**********"
click at [564, 272] on button "Apply" at bounding box center [588, 285] width 53 height 26
click at [541, 272] on input "**********" at bounding box center [480, 285] width 186 height 26
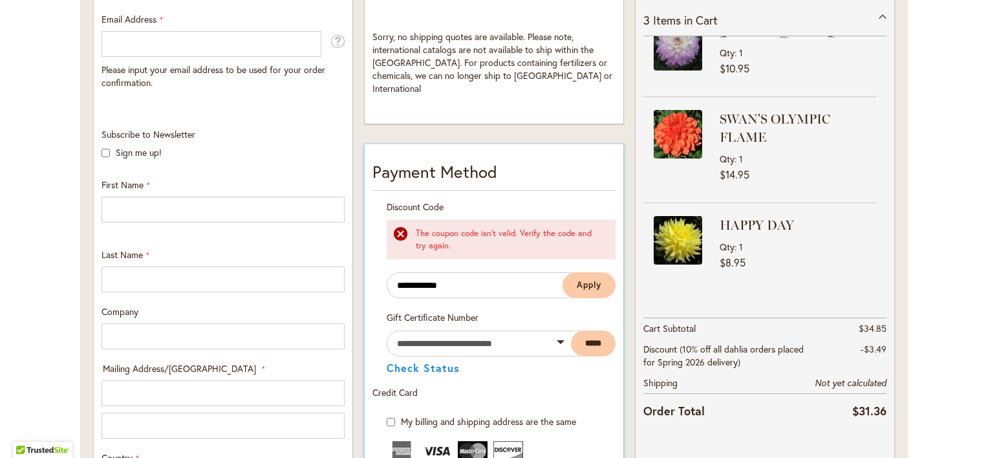
click at [549, 336] on label at bounding box center [484, 342] width 194 height 12
click at [549, 331] on input "text" at bounding box center [484, 343] width 194 height 26
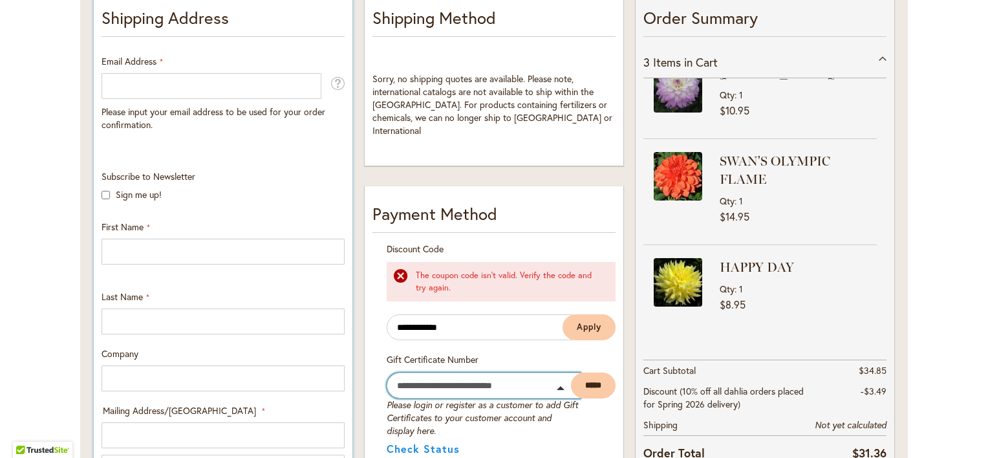
scroll to position [259, 0]
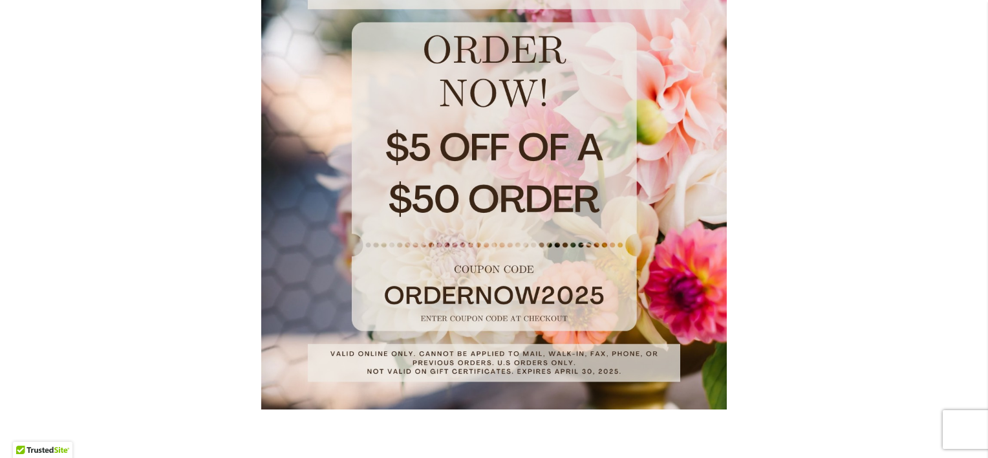
scroll to position [452, 0]
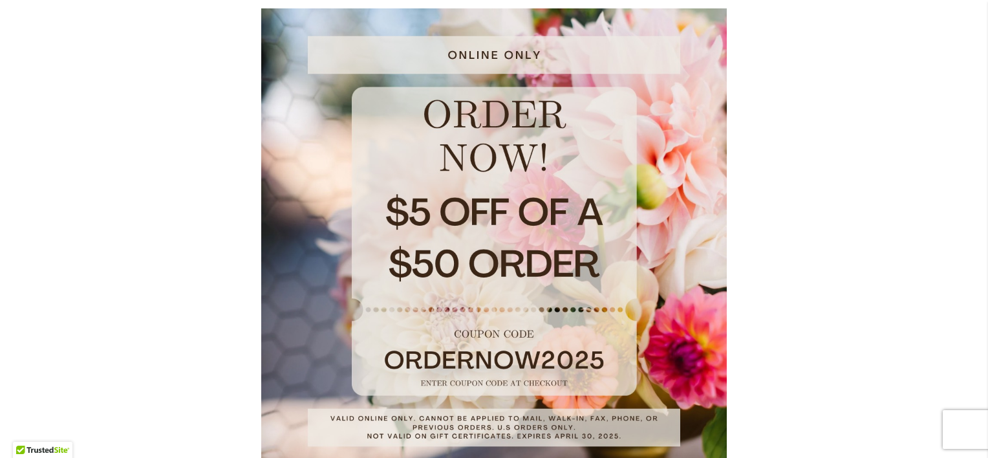
click at [393, 352] on img at bounding box center [493, 240] width 465 height 465
